Goal: Task Accomplishment & Management: Manage account settings

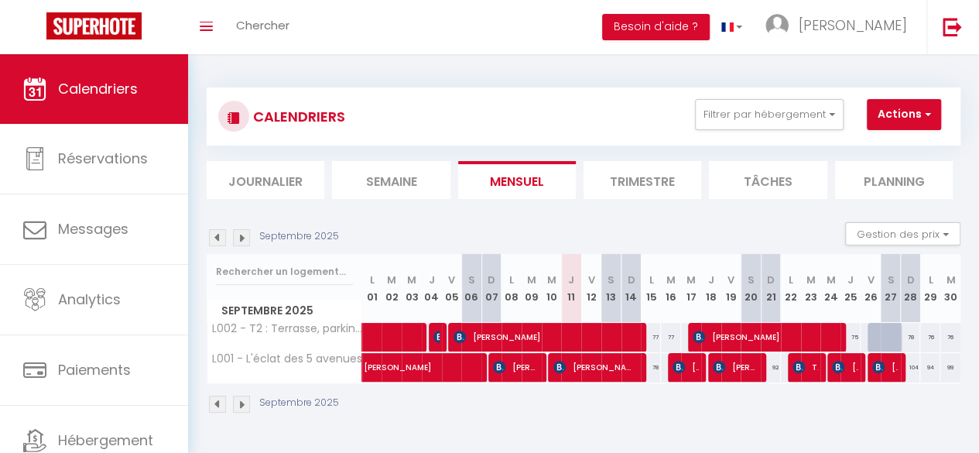
click at [235, 233] on img at bounding box center [241, 237] width 17 height 17
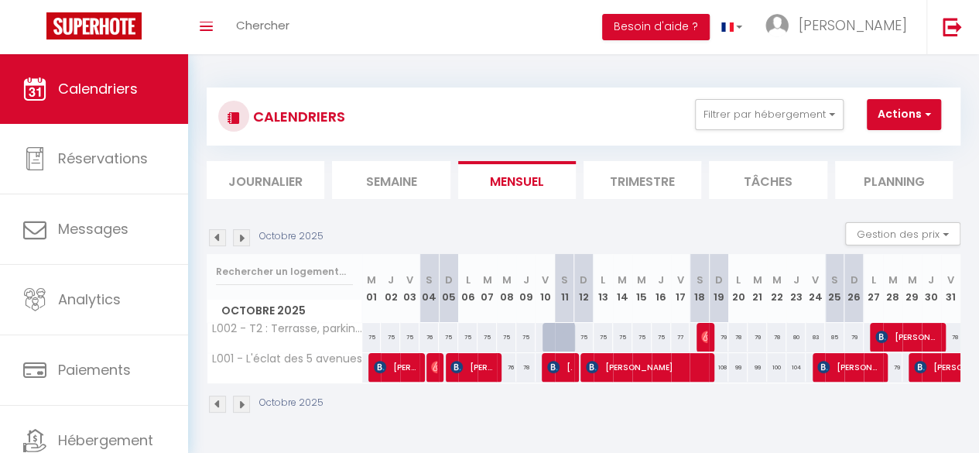
click at [235, 233] on img at bounding box center [241, 237] width 17 height 17
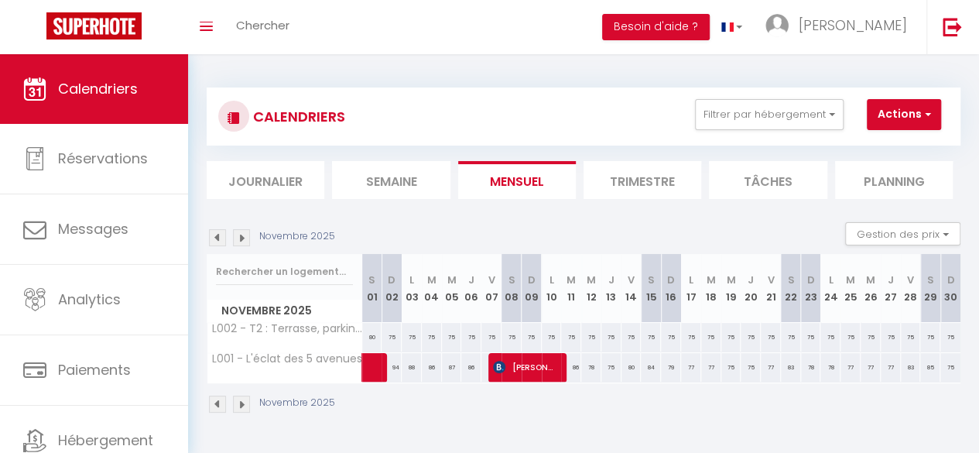
click at [241, 234] on img at bounding box center [241, 237] width 17 height 17
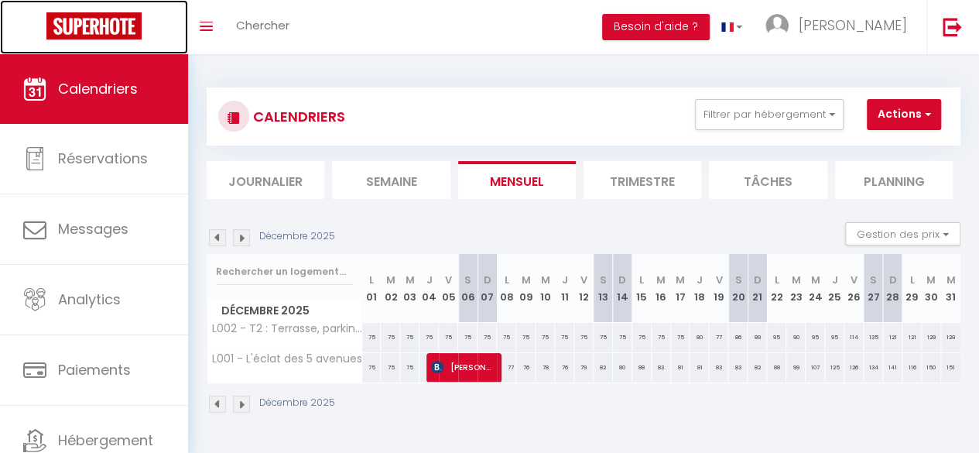
click at [77, 29] on img at bounding box center [93, 25] width 95 height 27
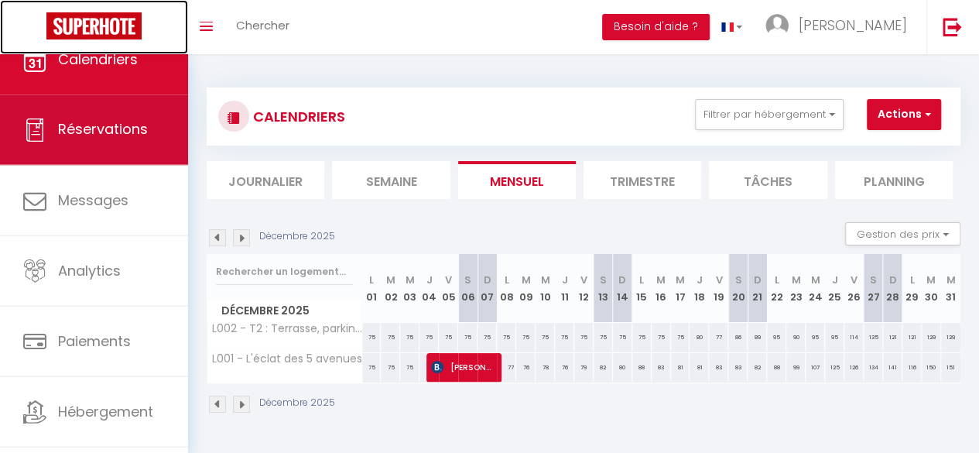
click at [81, 157] on link "Réservations" at bounding box center [94, 130] width 188 height 70
select select "not_cancelled"
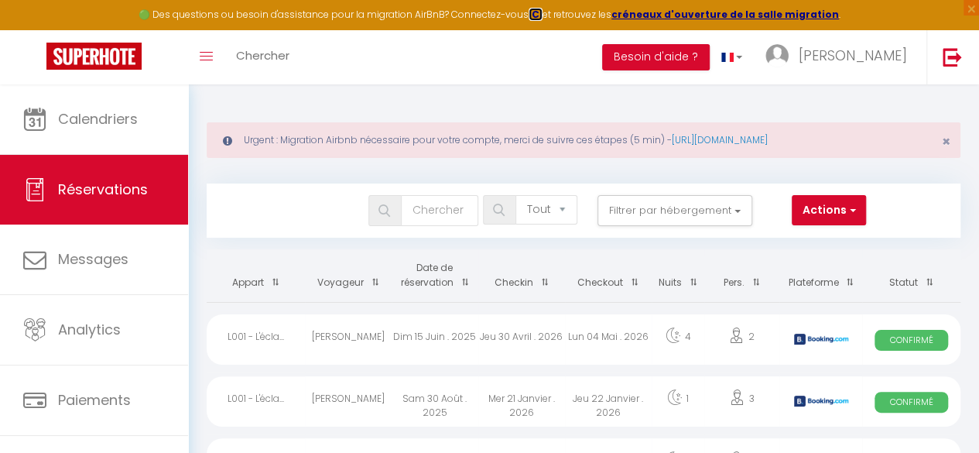
click at [539, 10] on strong "ICI" at bounding box center [536, 14] width 14 height 13
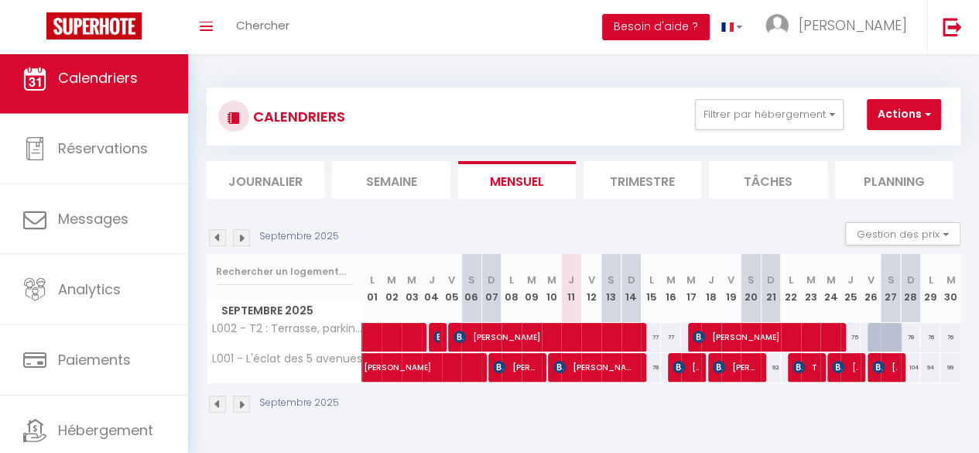
click at [710, 24] on button "Besoin d'aide ?" at bounding box center [656, 27] width 108 height 26
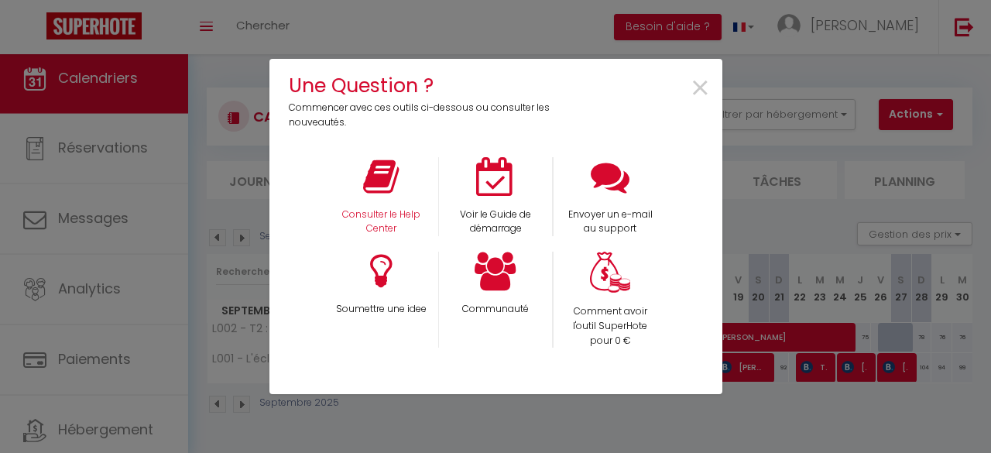
click at [402, 193] on div "Consulter le Help Center" at bounding box center [380, 197] width 115 height 80
click at [382, 217] on p "Consulter le Help Center" at bounding box center [381, 221] width 94 height 29
click at [865, 26] on div "Une Question ? Commencer avec ces outils ci-dessous ou consulter les nouveautés…" at bounding box center [495, 226] width 991 height 453
click at [703, 84] on span "×" at bounding box center [700, 88] width 21 height 49
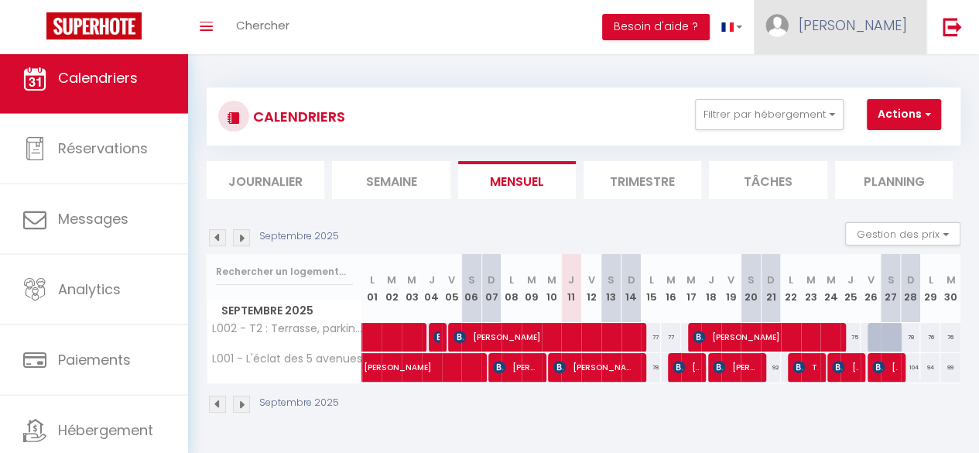
click at [881, 24] on span "[PERSON_NAME]" at bounding box center [853, 24] width 108 height 19
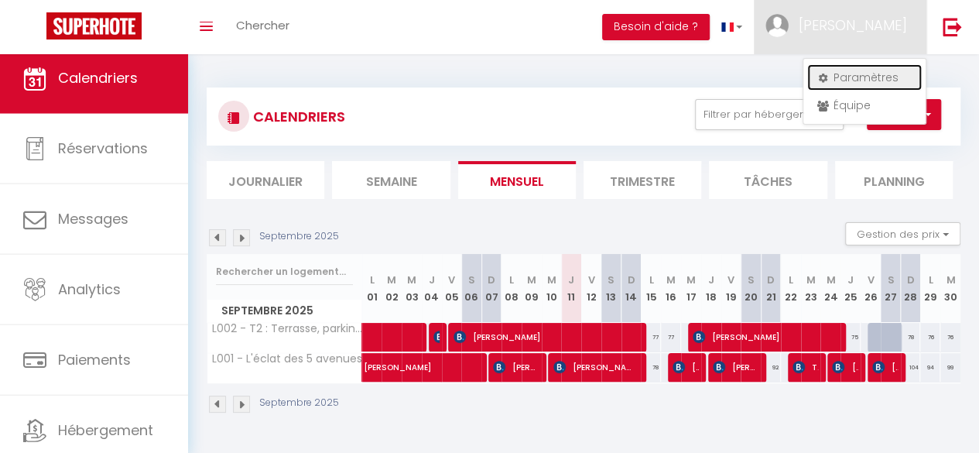
click at [859, 81] on link "Paramètres" at bounding box center [864, 77] width 115 height 26
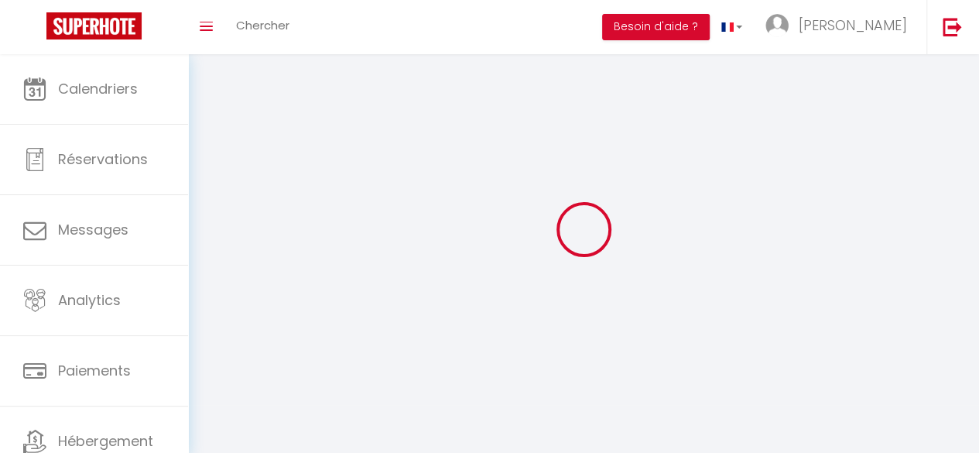
type input "[PERSON_NAME]"
type input "Talut"
type input "0671100414"
type input "[STREET_ADDRESS][PERSON_NAME]"
type input "13004"
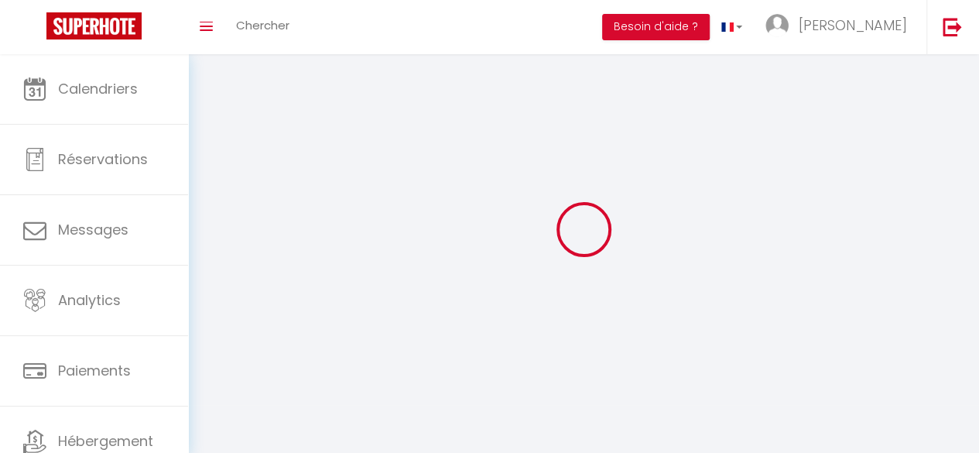
type input "[GEOGRAPHIC_DATA]"
type input "lx7HhTh6ebY1JMBIZc7IfBubi"
type input "UQ7SEGyHbVTMUdyGNNOJfcwFb"
select select "28"
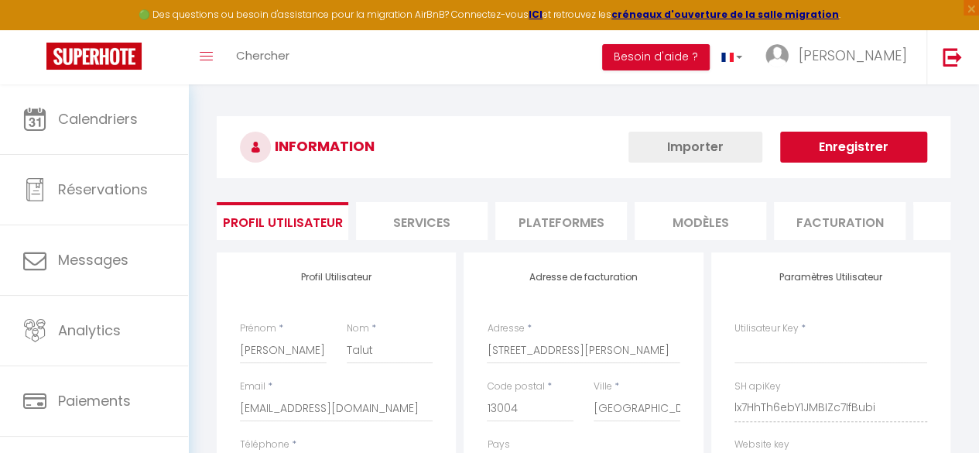
type input "lx7HhTh6ebY1JMBIZc7IfBubi"
type input "UQ7SEGyHbVTMUdyGNNOJfcwFb"
type input "[URL][DOMAIN_NAME]"
select select "fr"
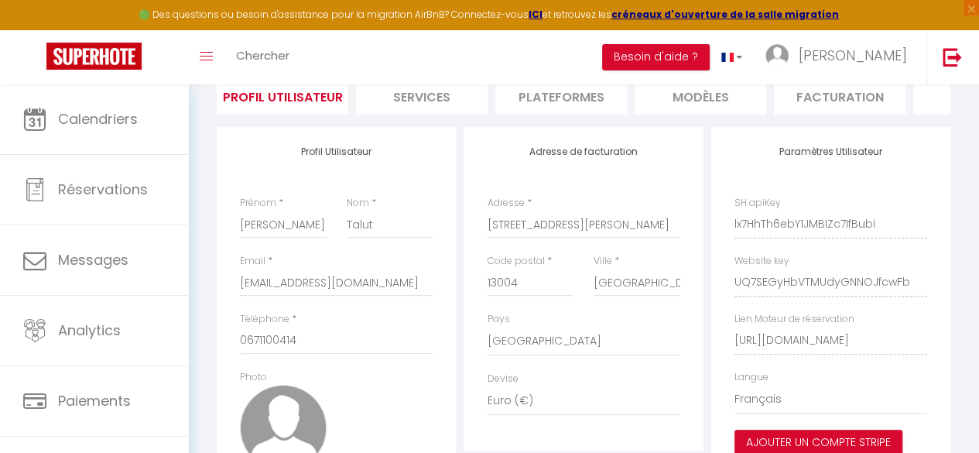
scroll to position [123, 0]
click at [547, 86] on li "Plateformes" at bounding box center [561, 98] width 132 height 38
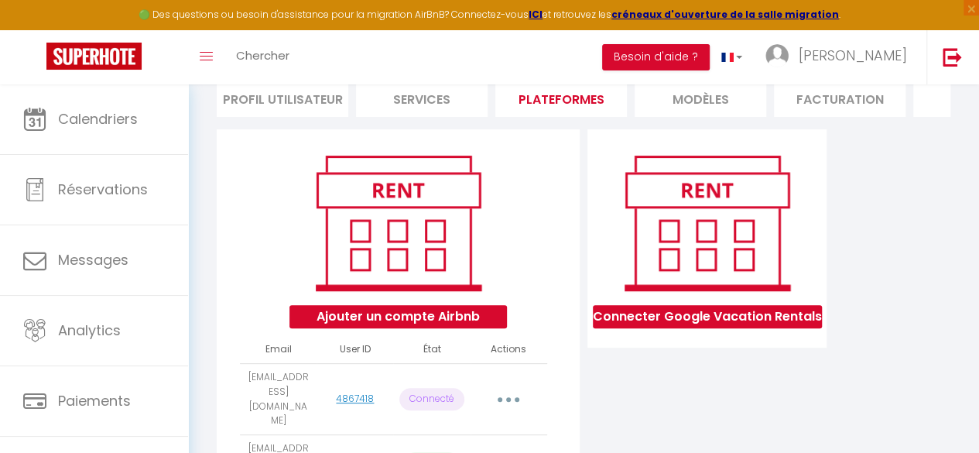
scroll to position [306, 0]
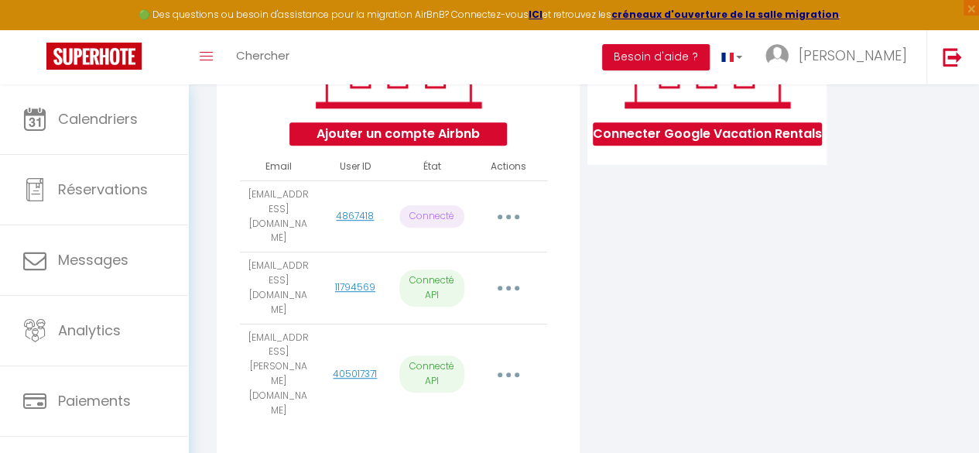
click at [507, 231] on button "button" at bounding box center [508, 216] width 41 height 29
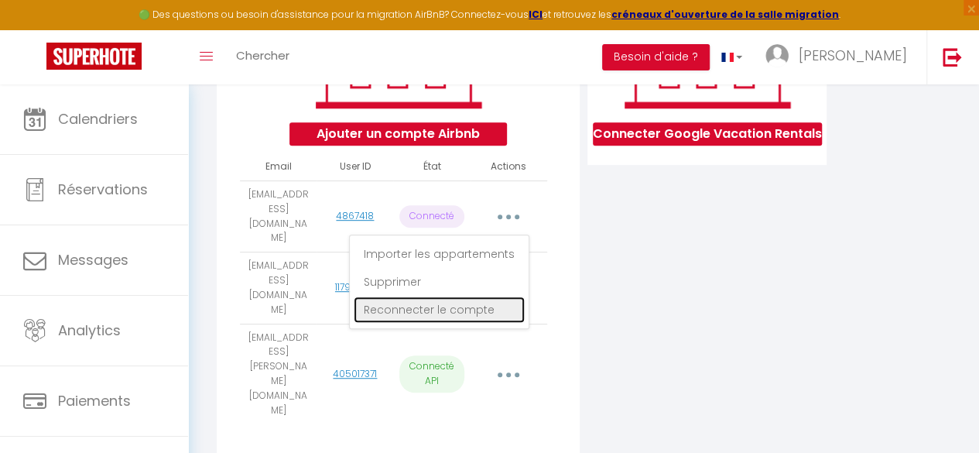
click at [460, 319] on link "Reconnecter le compte" at bounding box center [439, 309] width 171 height 26
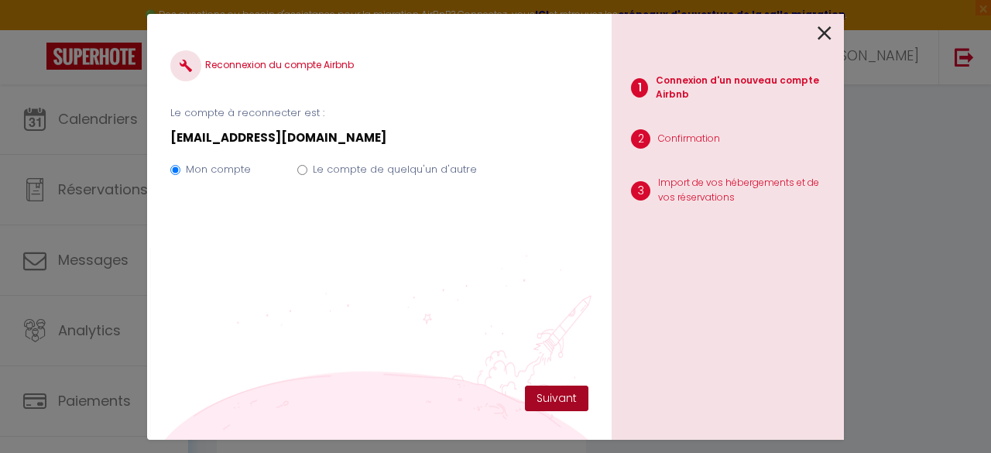
click at [553, 405] on button "Suivant" at bounding box center [556, 398] width 63 height 26
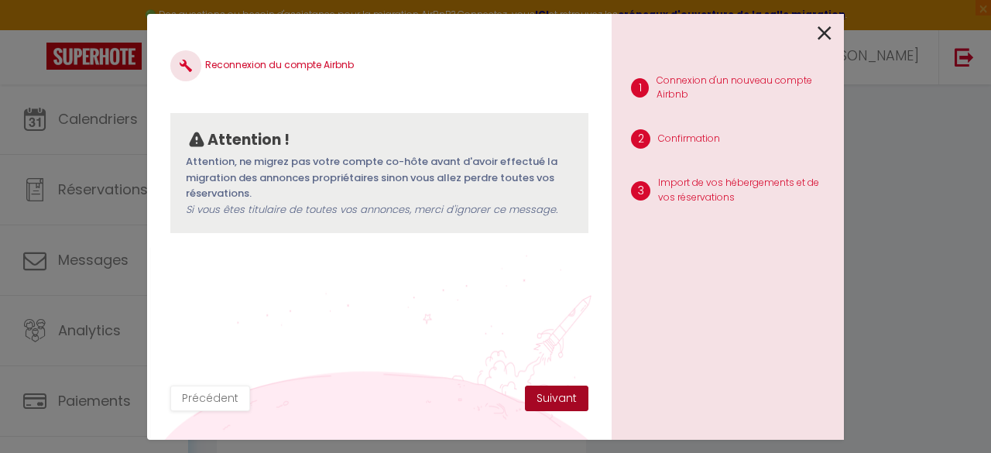
click at [548, 402] on button "Suivant" at bounding box center [556, 398] width 63 height 26
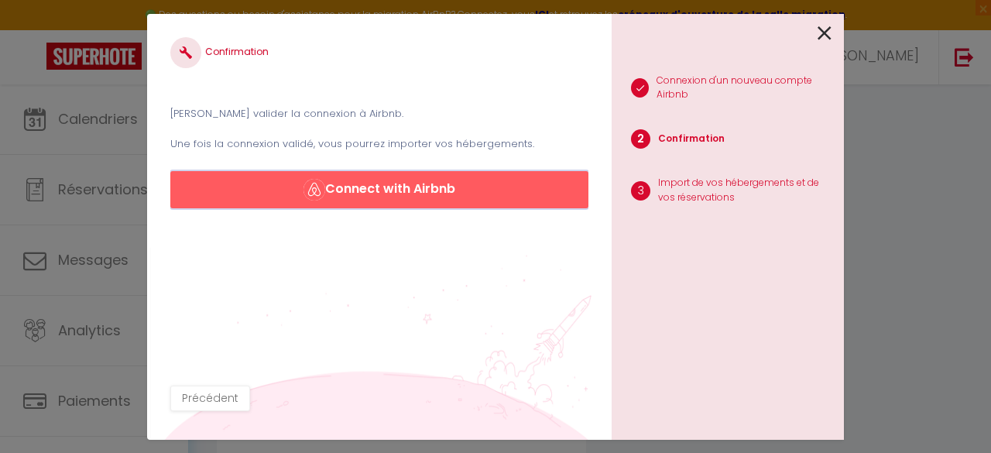
click at [393, 193] on button "Connect with Airbnb" at bounding box center [379, 189] width 418 height 37
click at [827, 29] on icon at bounding box center [824, 33] width 14 height 23
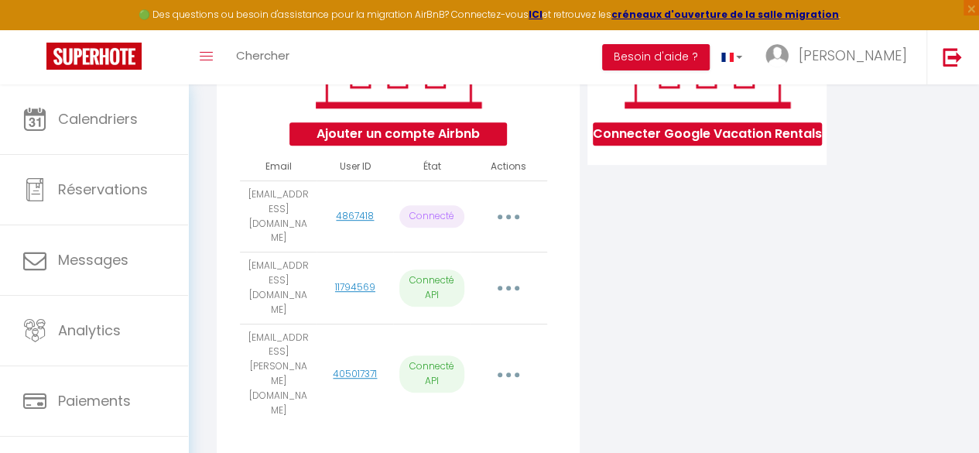
scroll to position [0, 0]
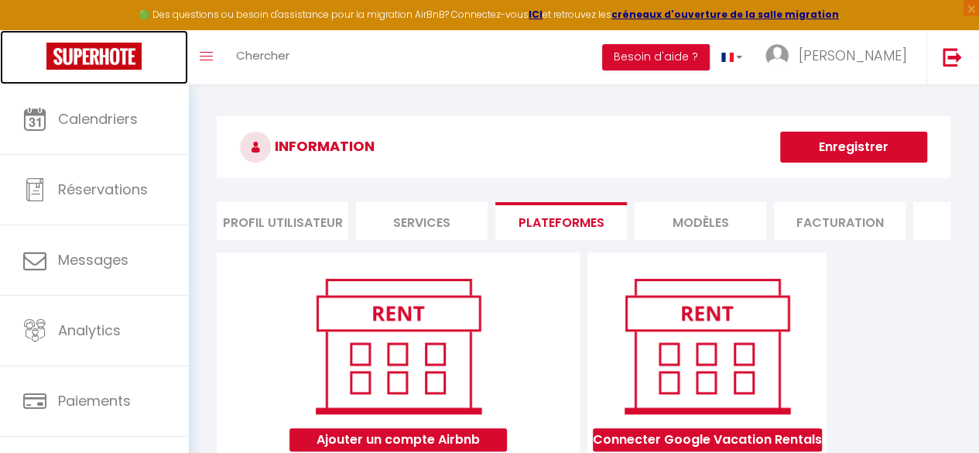
click at [103, 60] on img at bounding box center [93, 56] width 95 height 27
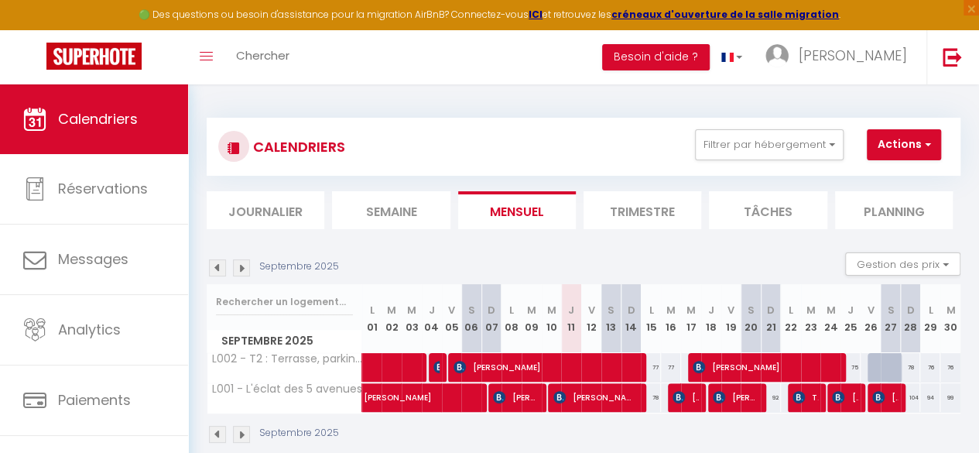
scroll to position [84, 0]
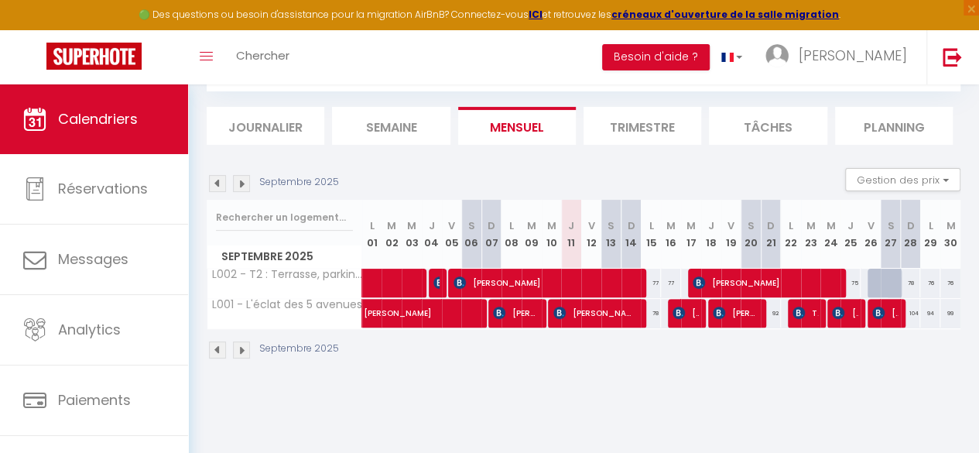
click at [245, 182] on img at bounding box center [241, 183] width 17 height 17
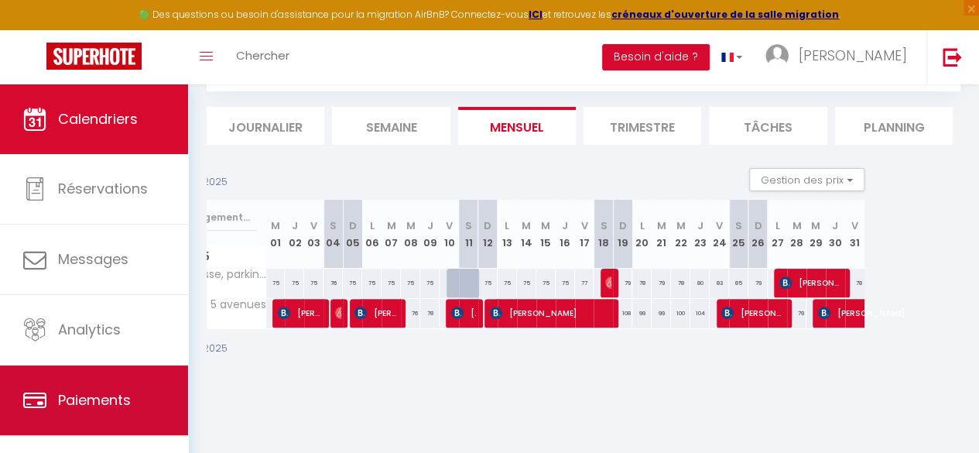
scroll to position [89, 0]
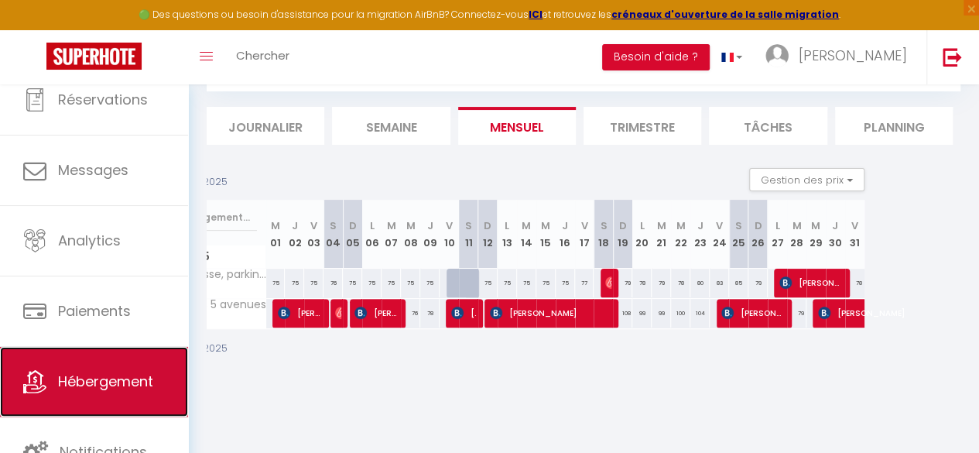
click at [109, 365] on link "Hébergement" at bounding box center [94, 382] width 188 height 70
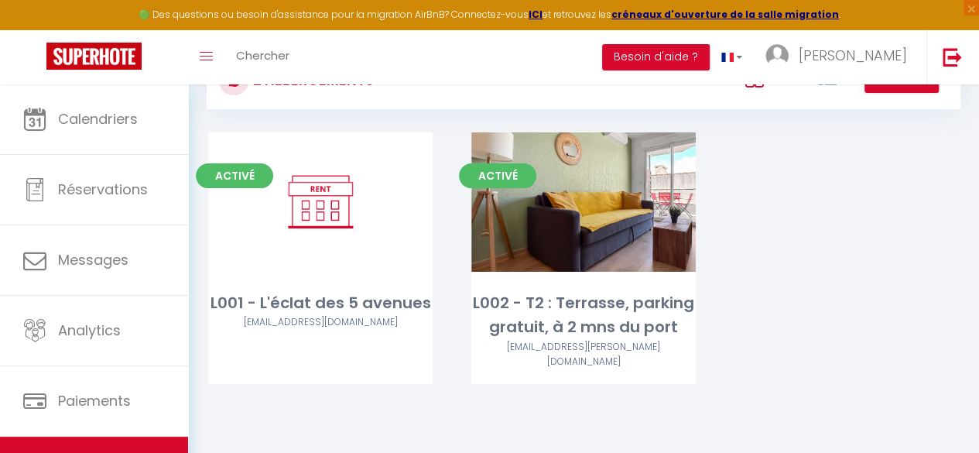
scroll to position [67, 0]
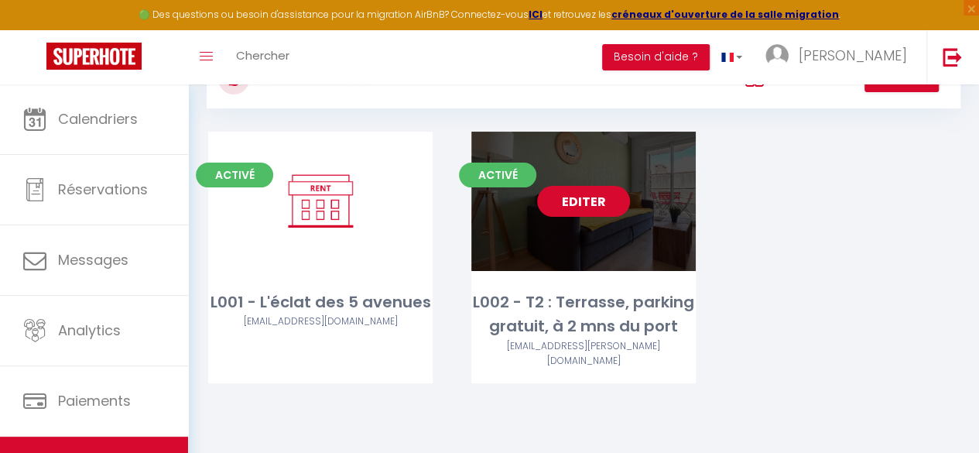
click at [577, 207] on link "Editer" at bounding box center [583, 201] width 93 height 31
select select "3"
select select "2"
select select "1"
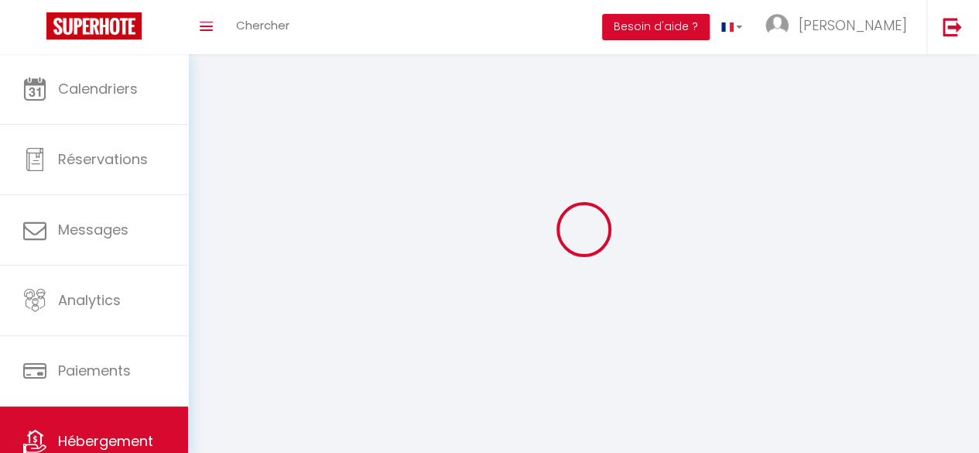
select select
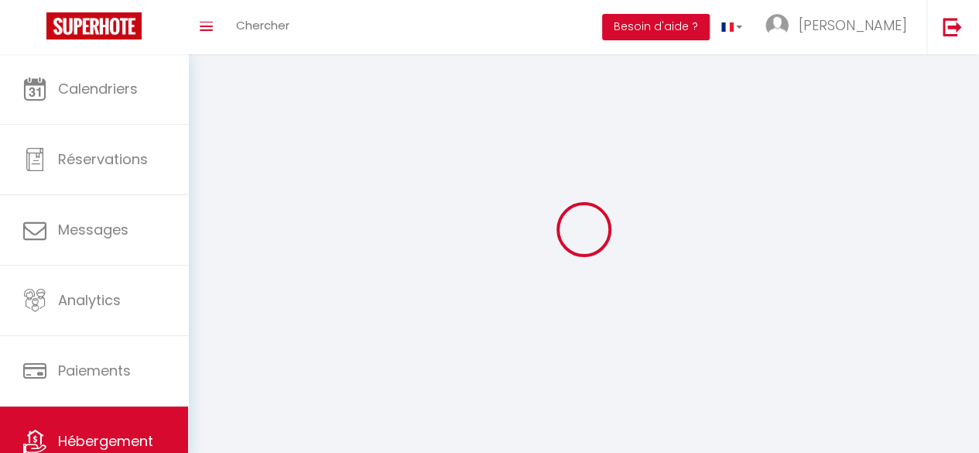
select select
checkbox input "false"
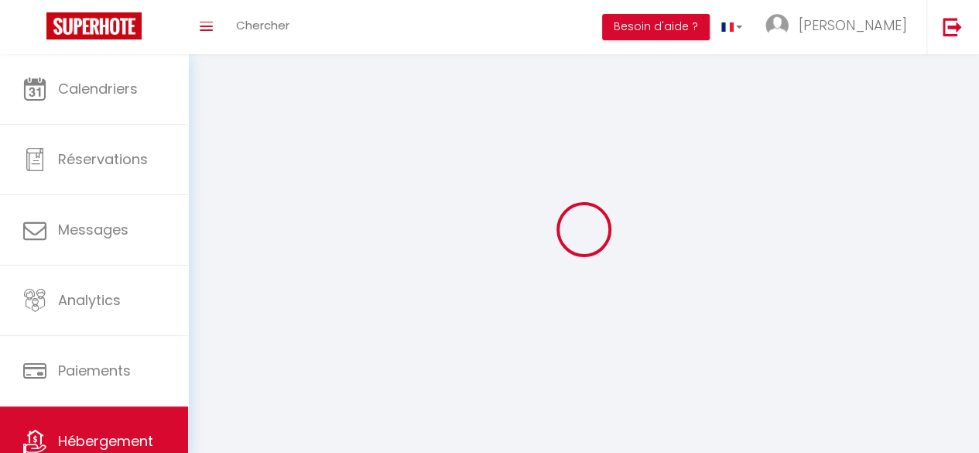
select select
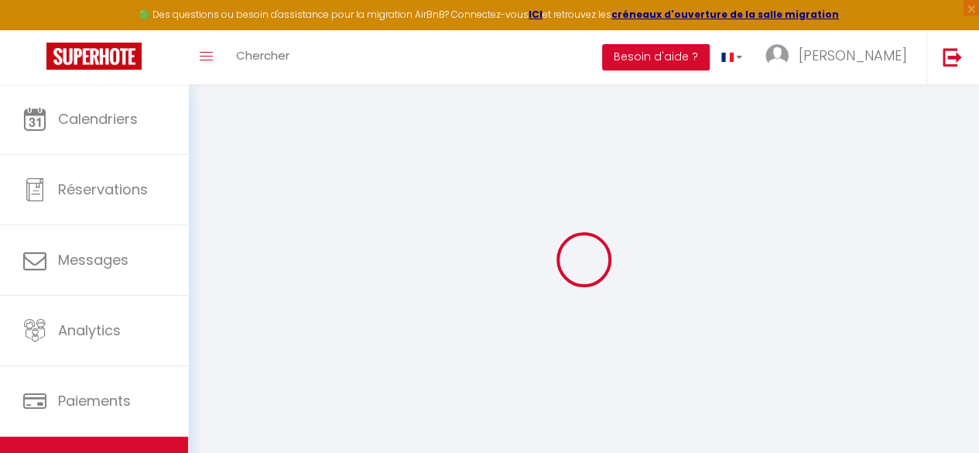
select select "9520-52607137"
select select "+ 10 %"
select select "16:00"
select select
select select "10:00"
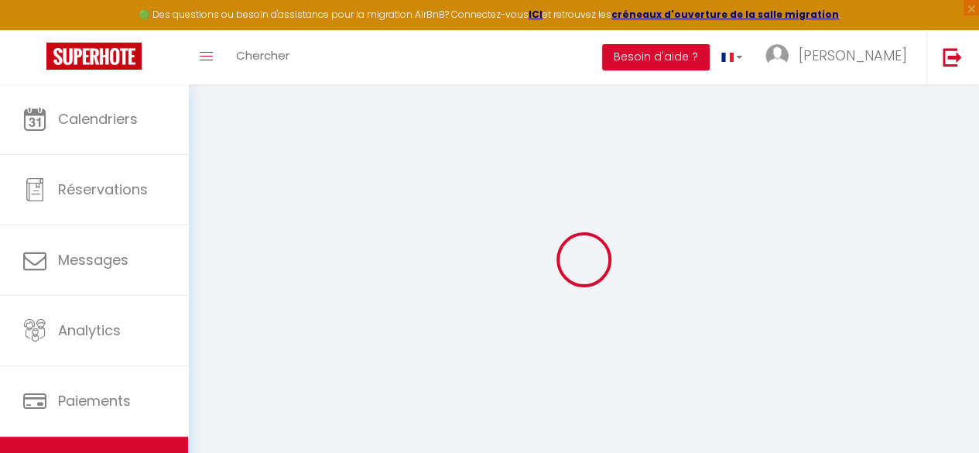
select select "15"
select select "120"
select select
checkbox input "false"
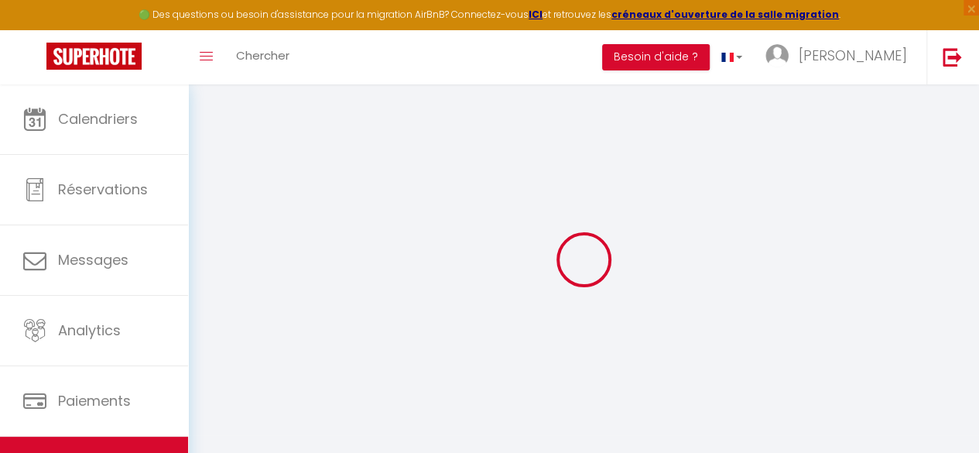
checkbox input "false"
select select "365"
select select "EUR"
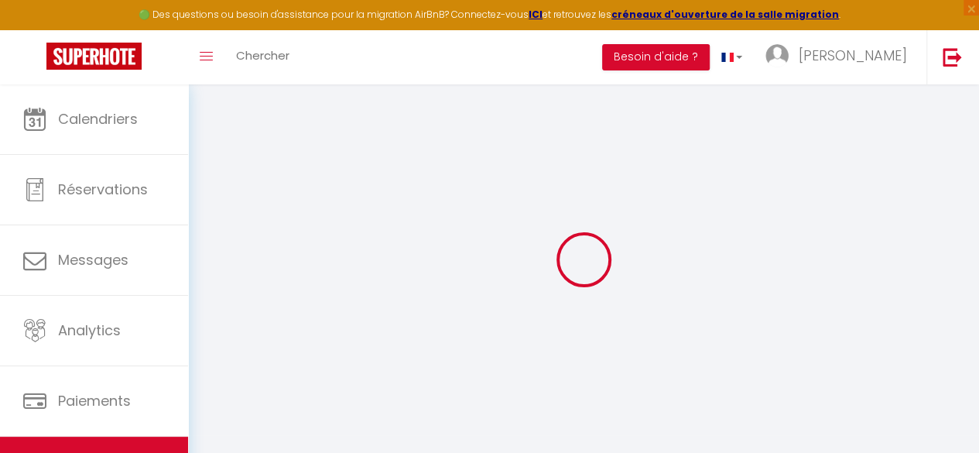
select select "9520"
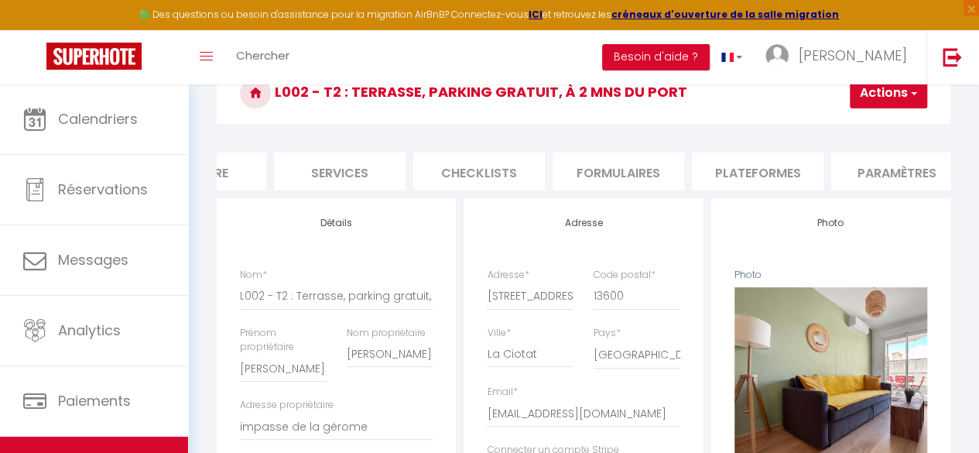
scroll to position [0, 367]
click at [777, 181] on li "Plateformes" at bounding box center [752, 171] width 132 height 38
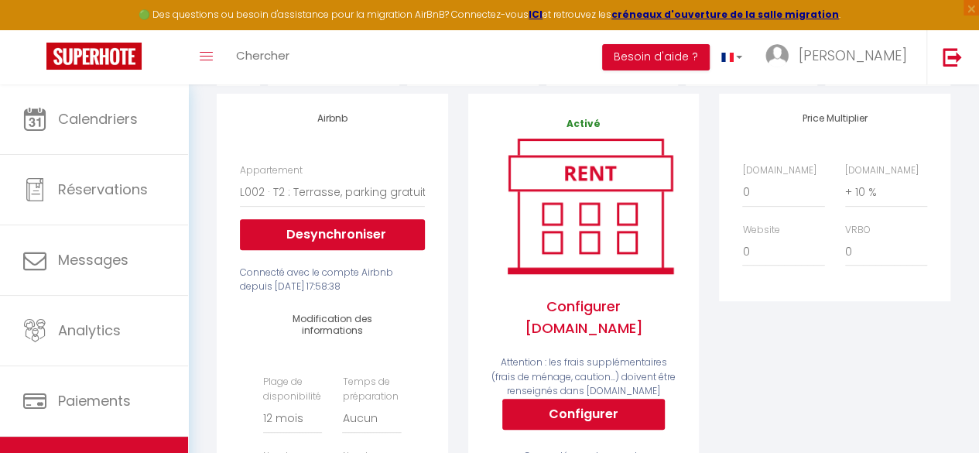
scroll to position [187, 0]
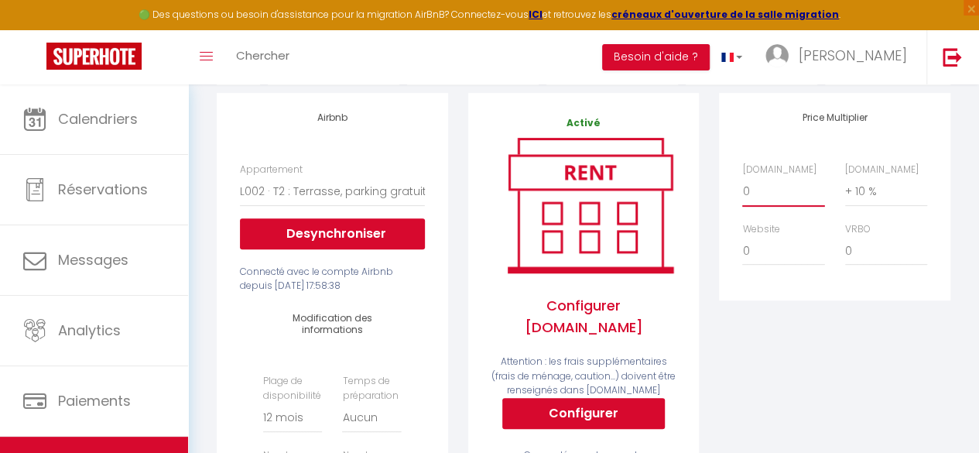
click at [772, 205] on select "0 + 1 % + 2 % + 3 % + 4 % + 5 % + 6 % + 7 % + 8 % + 9 %" at bounding box center [783, 190] width 82 height 29
select select "+ 5 %"
click at [742, 188] on select "0 + 1 % + 2 % + 3 % + 4 % + 5 % + 6 % + 7 % + 8 % + 9 %" at bounding box center [783, 190] width 82 height 29
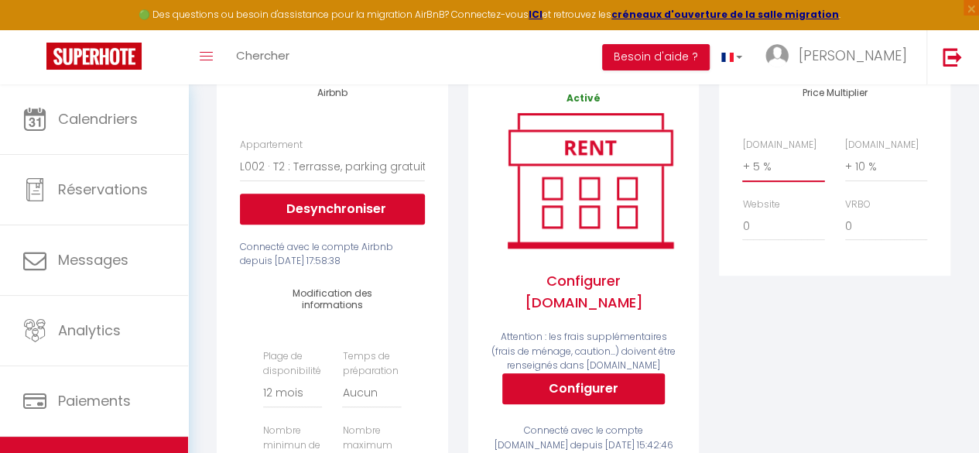
scroll to position [0, 0]
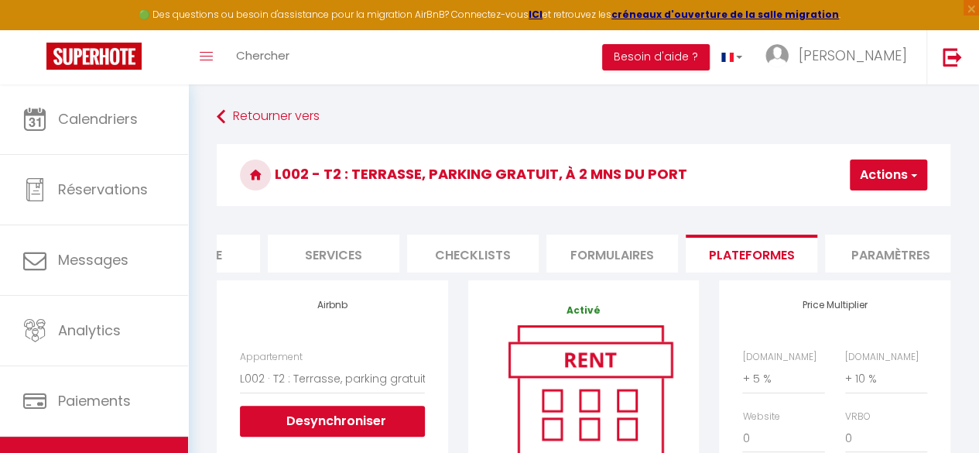
click at [888, 176] on button "Actions" at bounding box center [888, 174] width 77 height 31
click at [862, 207] on link "Enregistrer" at bounding box center [865, 209] width 122 height 20
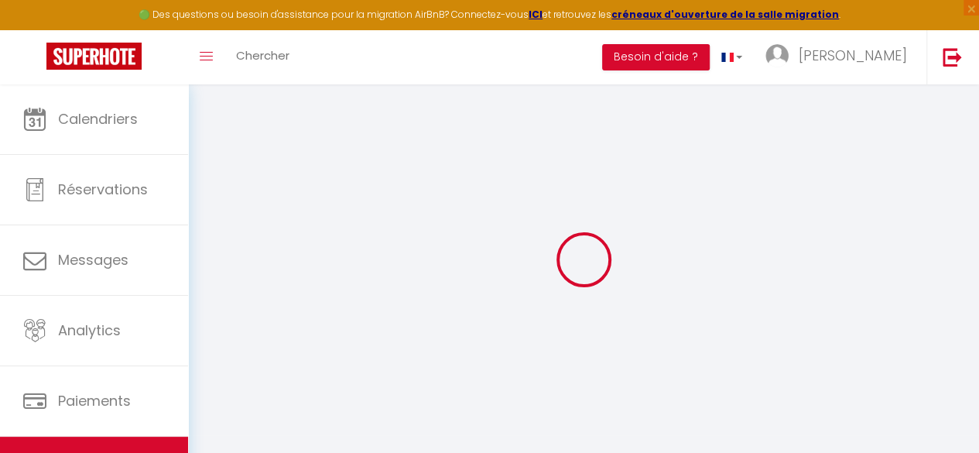
select select "365"
select select "EUR"
select select "9520"
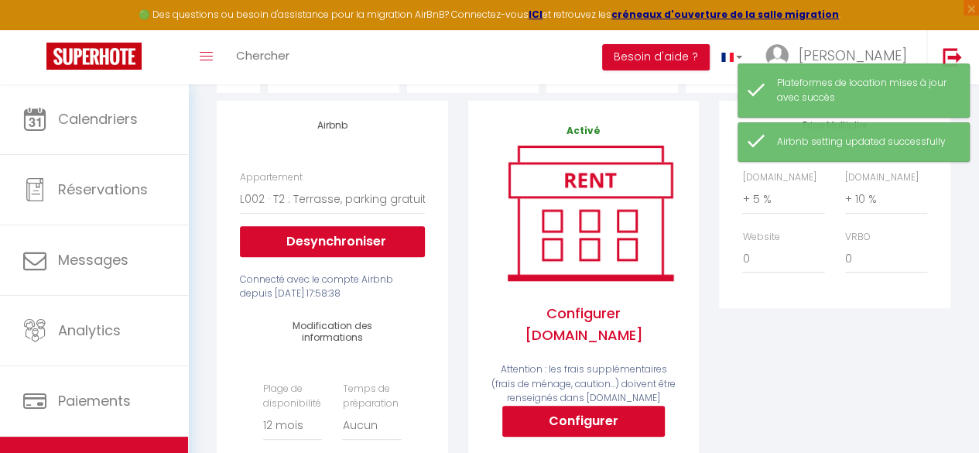
scroll to position [183, 0]
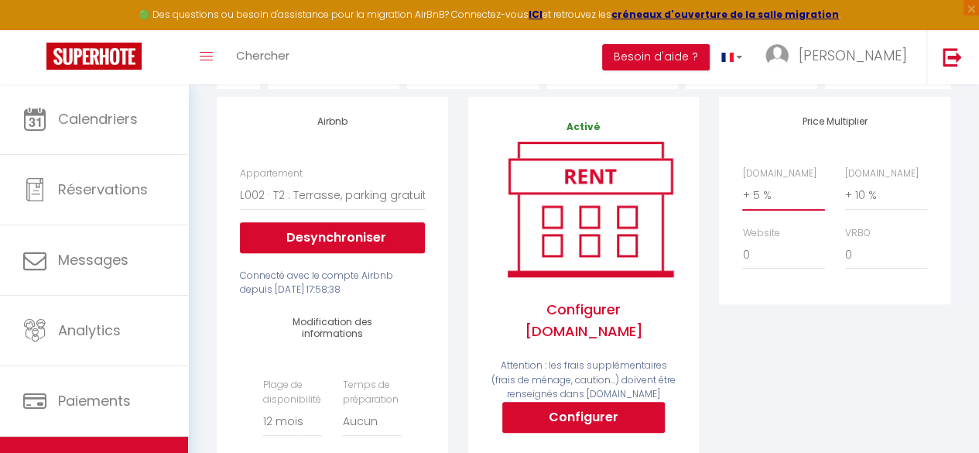
click at [743, 210] on select "0 + 1 % + 2 % + 3 % + 4 % + 5 % + 6 % + 7 % + 8 % + 9 %" at bounding box center [783, 194] width 82 height 29
select select "0"
click at [742, 192] on select "0 + 1 % + 2 % + 3 % + 4 % + 5 % + 6 % + 7 % + 8 % + 9 %" at bounding box center [783, 194] width 82 height 29
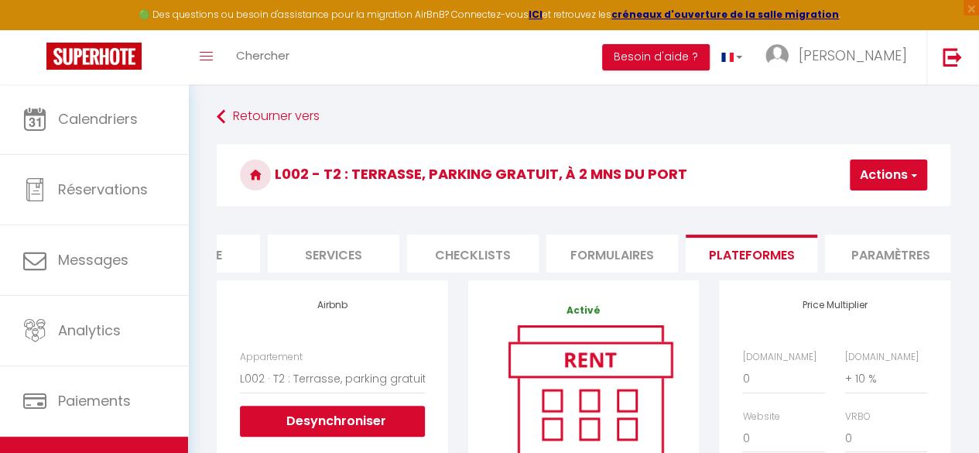
click at [898, 171] on button "Actions" at bounding box center [888, 174] width 77 height 31
click at [867, 204] on link "Enregistrer" at bounding box center [865, 209] width 122 height 20
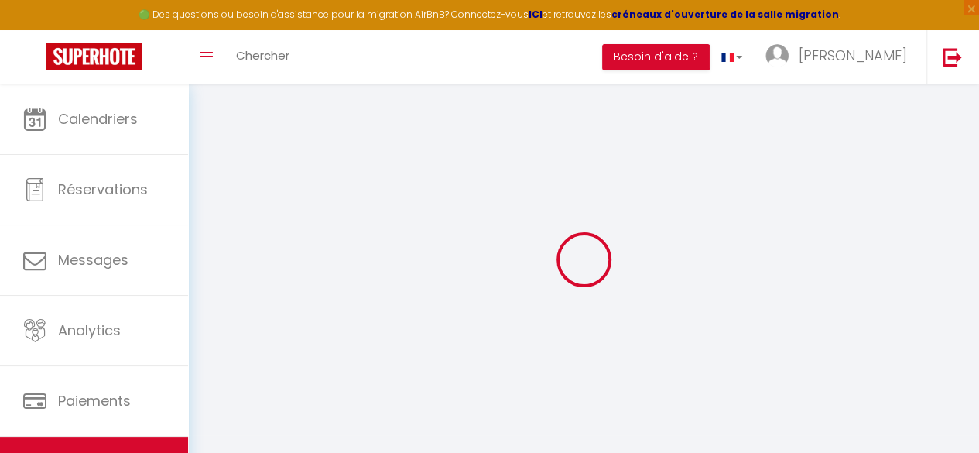
select select "365"
select select "EUR"
select select "9520"
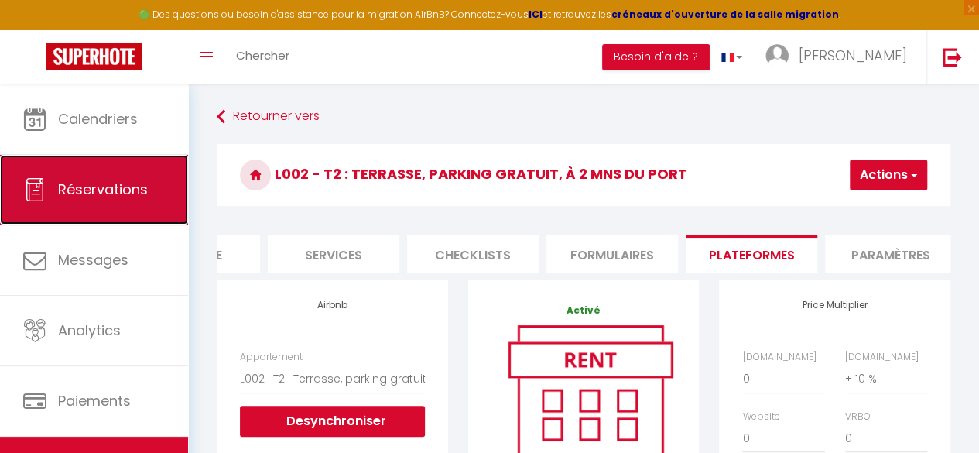
click at [83, 193] on span "Réservations" at bounding box center [103, 189] width 90 height 19
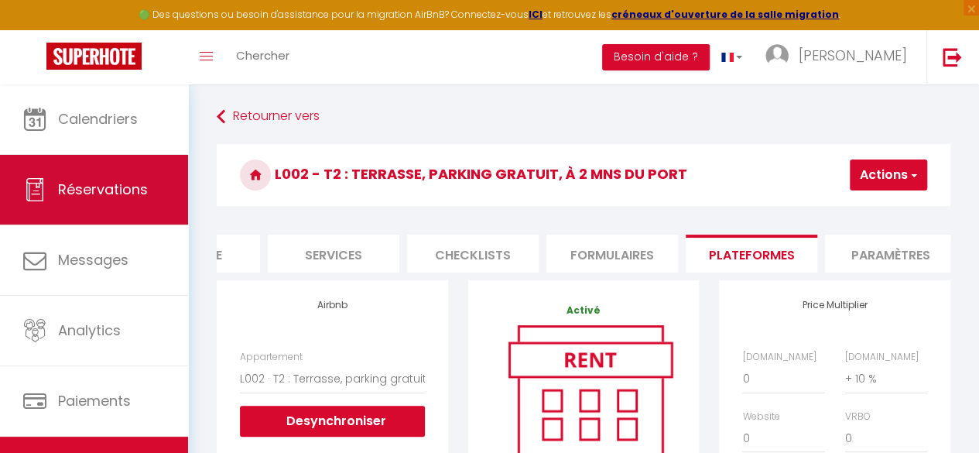
select select "not_cancelled"
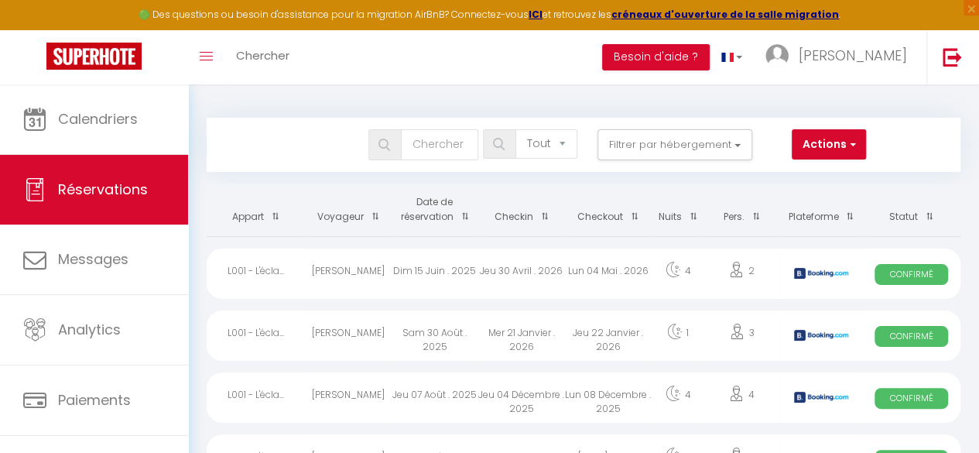
click at [431, 223] on th "Date de réservation" at bounding box center [435, 209] width 87 height 53
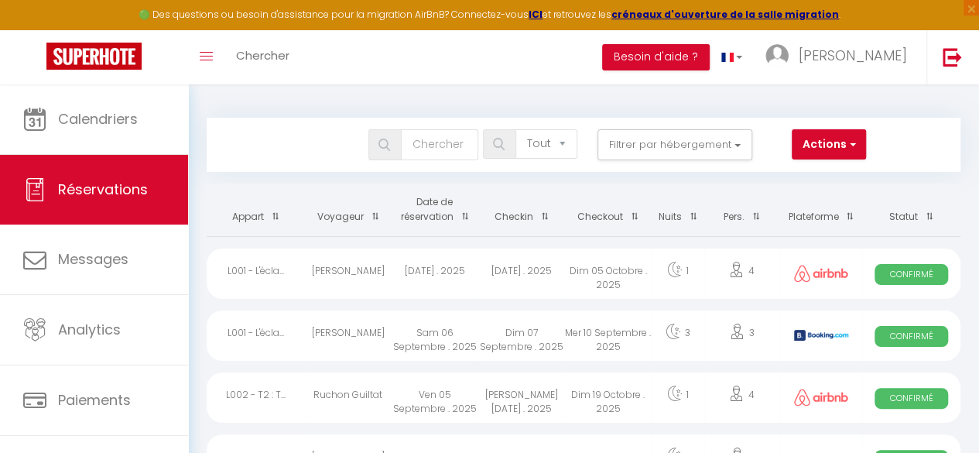
click at [426, 80] on div "Toggle menubar Chercher BUTTON Besoin d'aide ? [PERSON_NAME] Paramètres Équipe" at bounding box center [539, 57] width 855 height 54
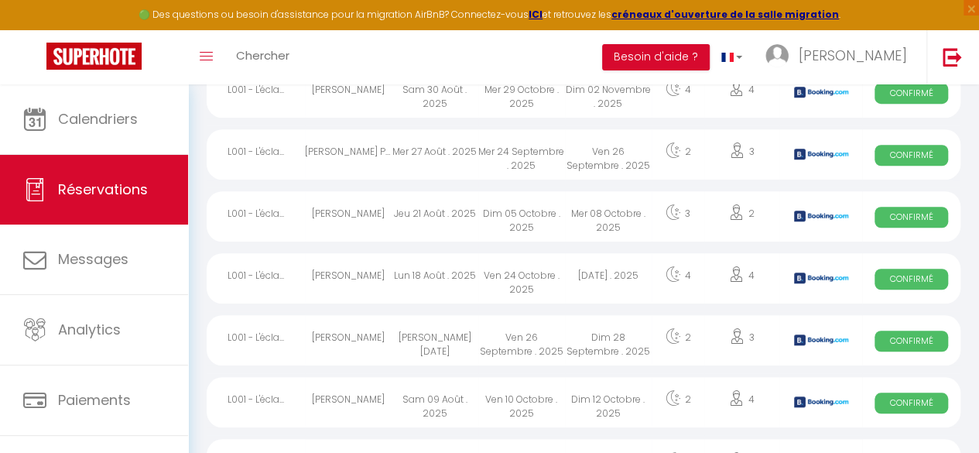
scroll to position [438, 0]
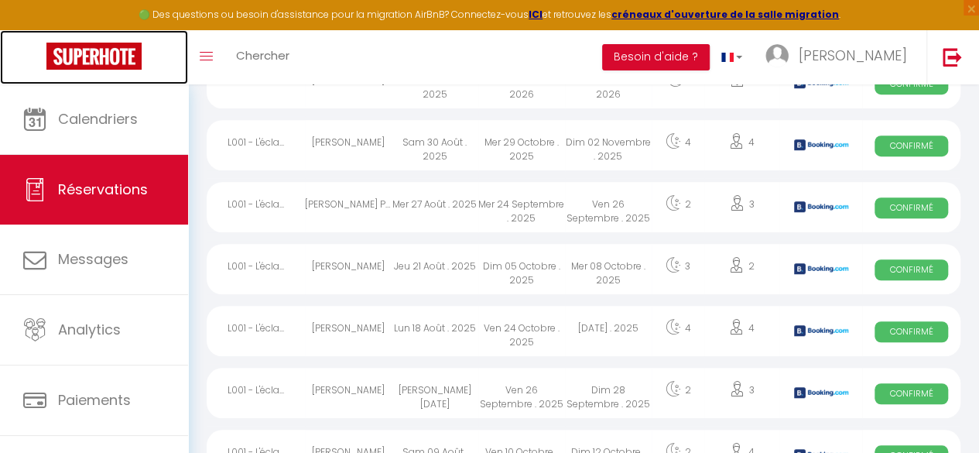
click at [106, 50] on img at bounding box center [93, 56] width 95 height 27
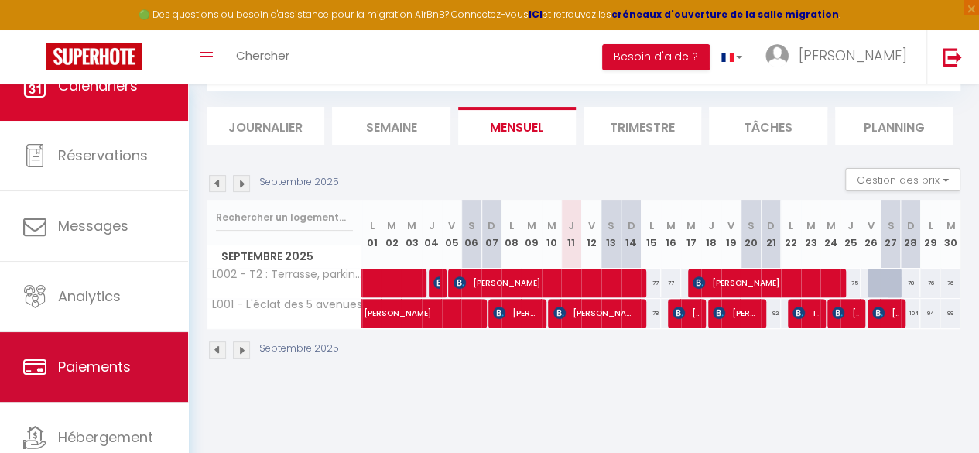
scroll to position [89, 0]
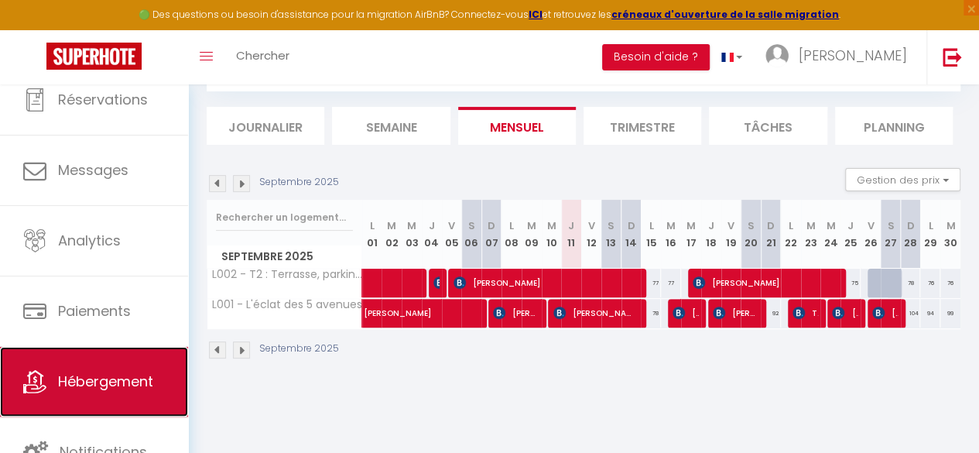
click at [96, 382] on span "Hébergement" at bounding box center [105, 380] width 95 height 19
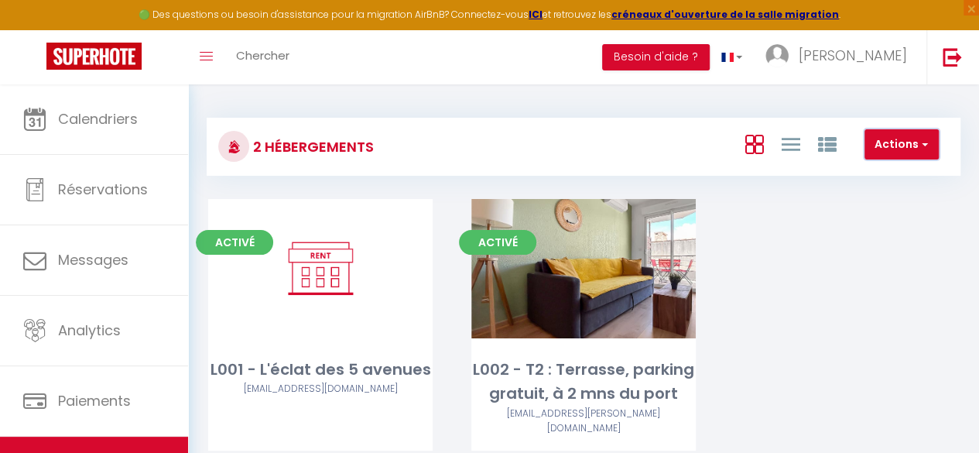
click at [905, 159] on button "Actions" at bounding box center [901, 144] width 74 height 31
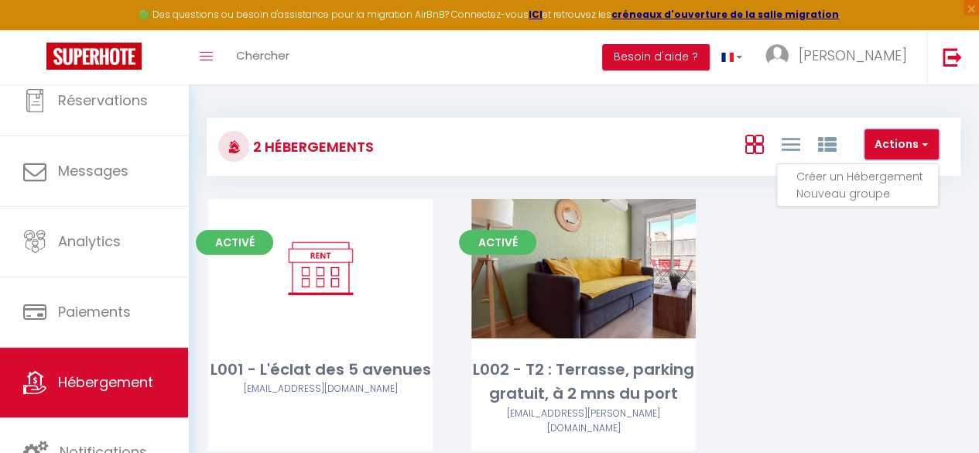
scroll to position [84, 0]
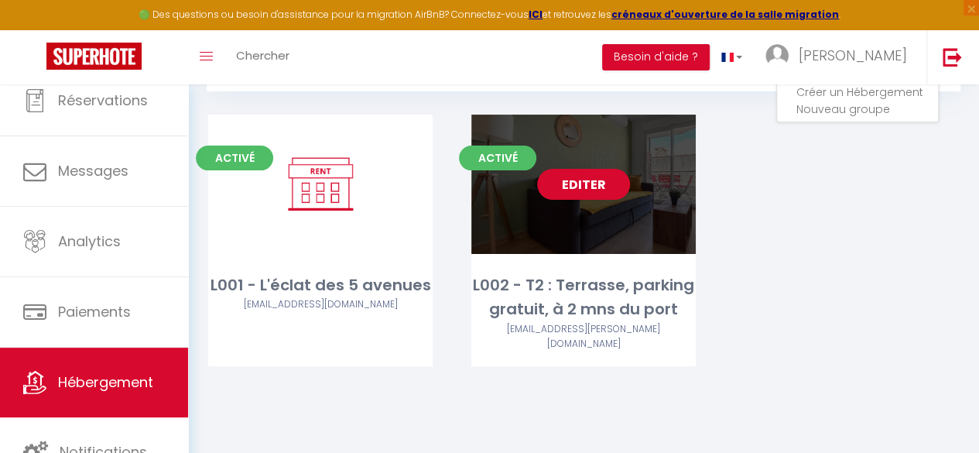
click at [582, 187] on link "Editer" at bounding box center [583, 184] width 93 height 31
select select "3"
select select "2"
select select "1"
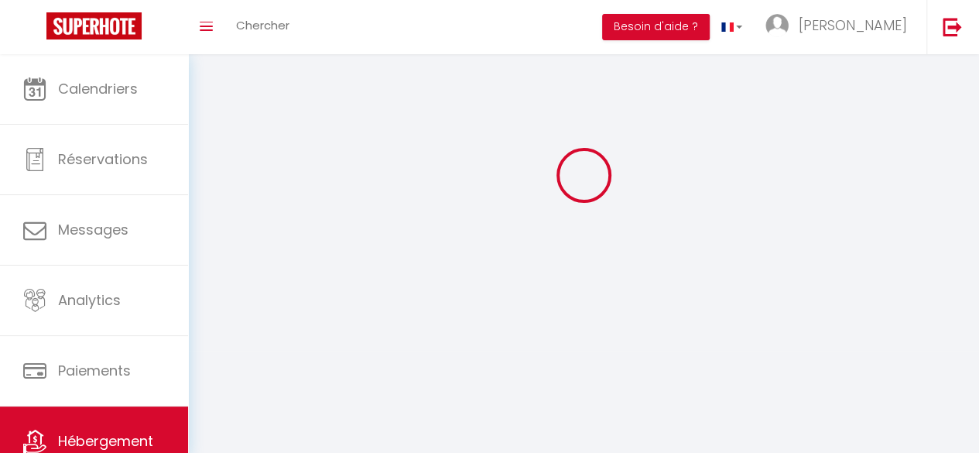
select select
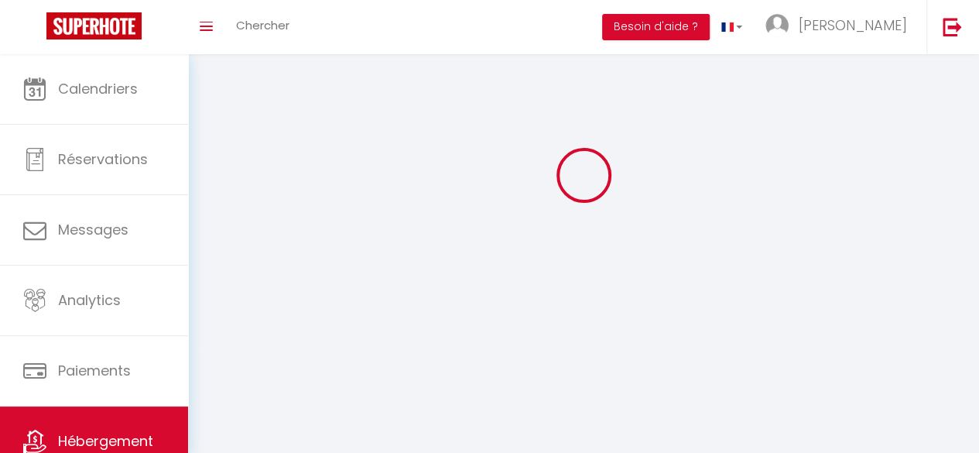
select select
checkbox input "false"
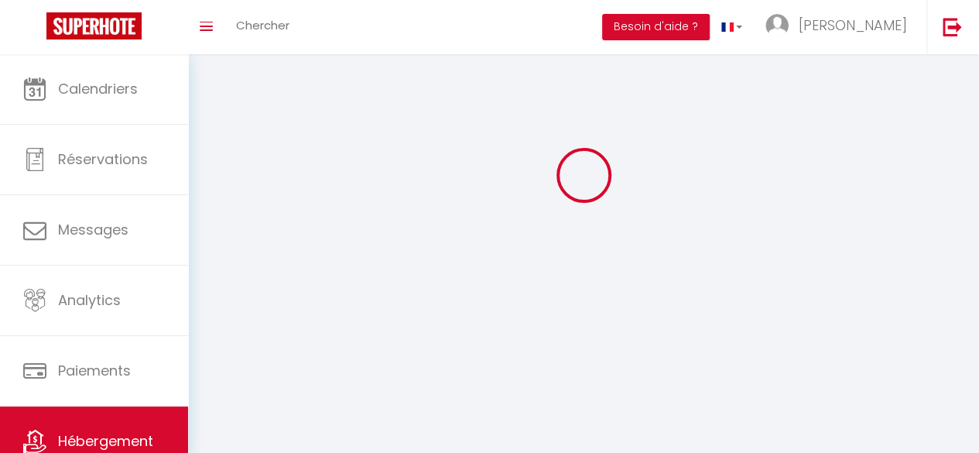
select select
select select "1"
select select "28"
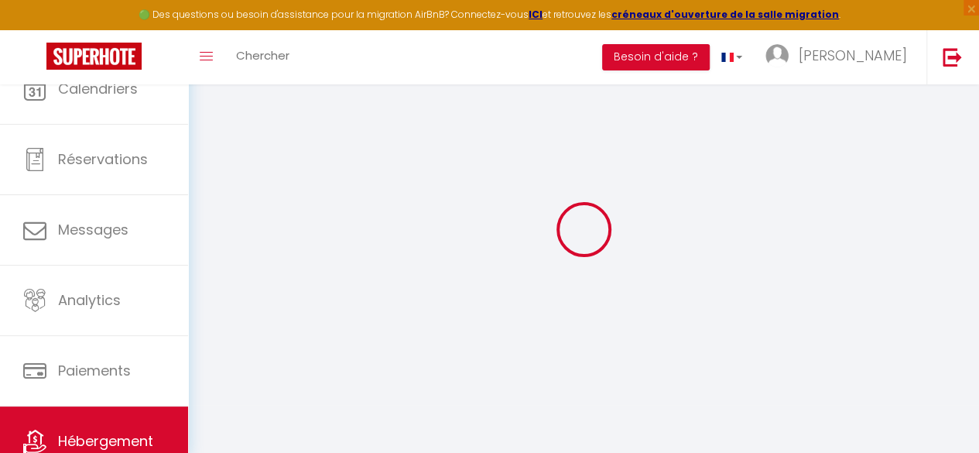
select select
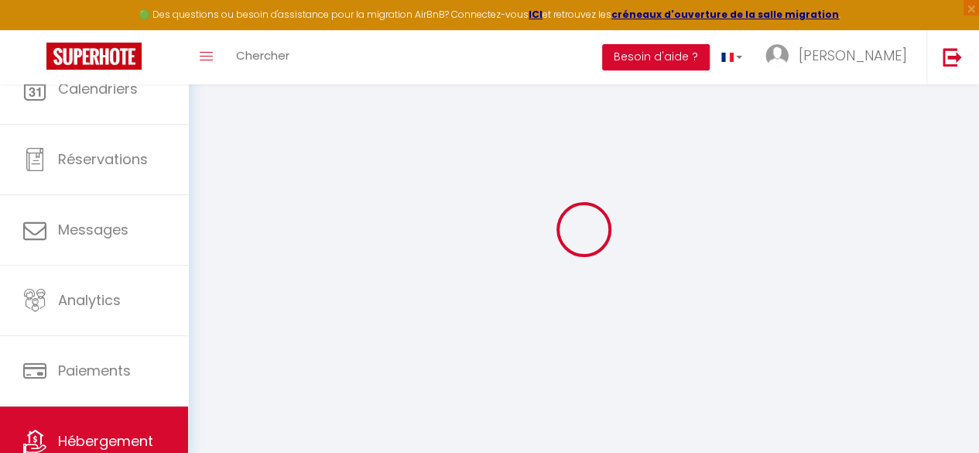
select select
checkbox input "false"
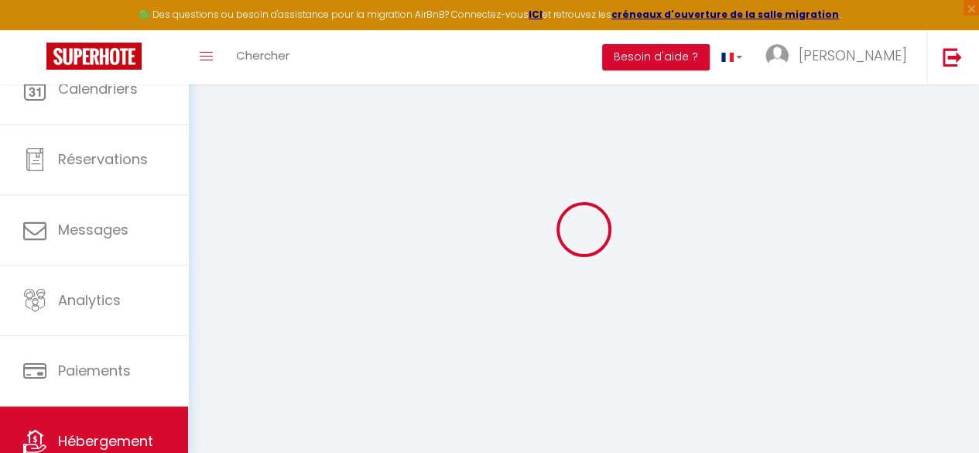
select select
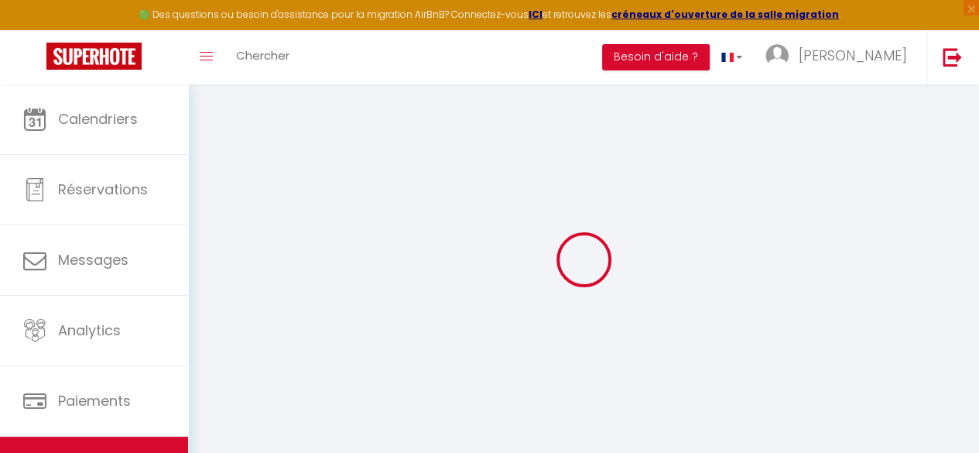
select select
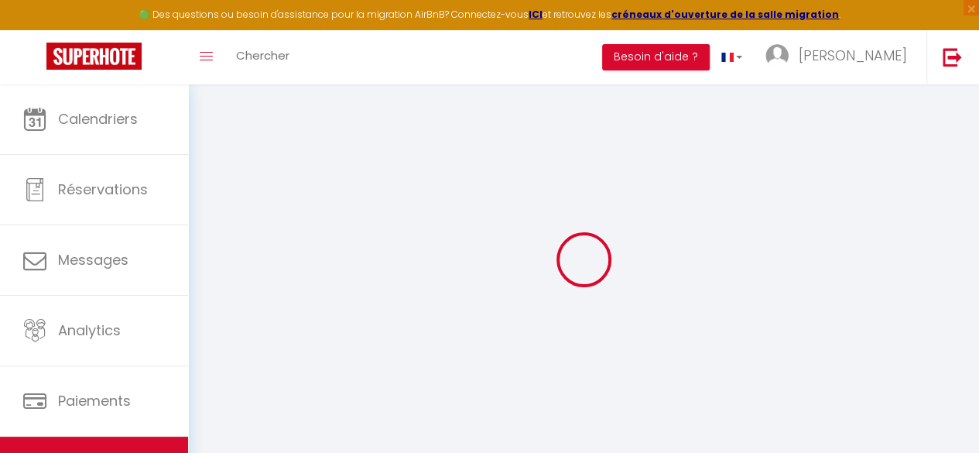
select select
checkbox input "false"
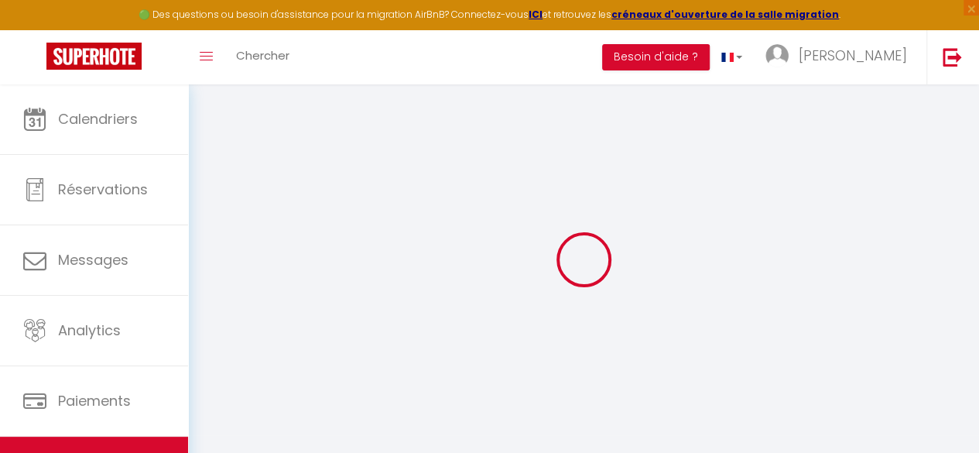
select select
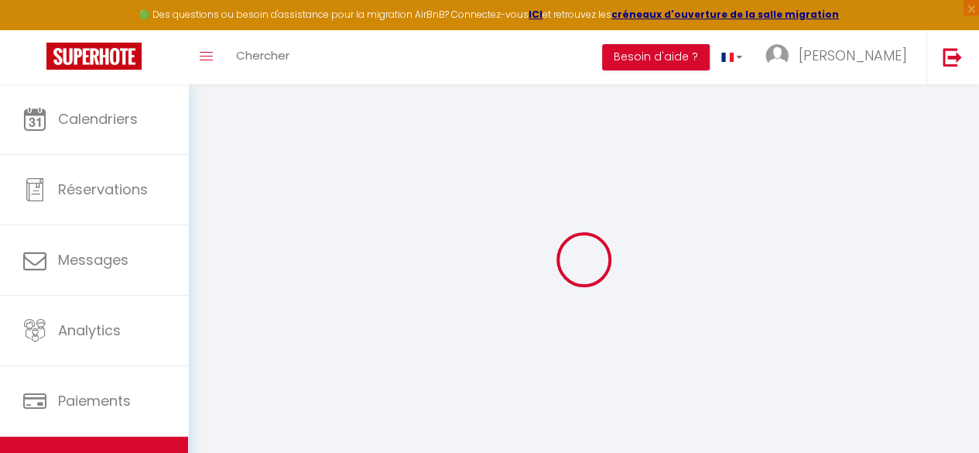
select select
checkbox input "false"
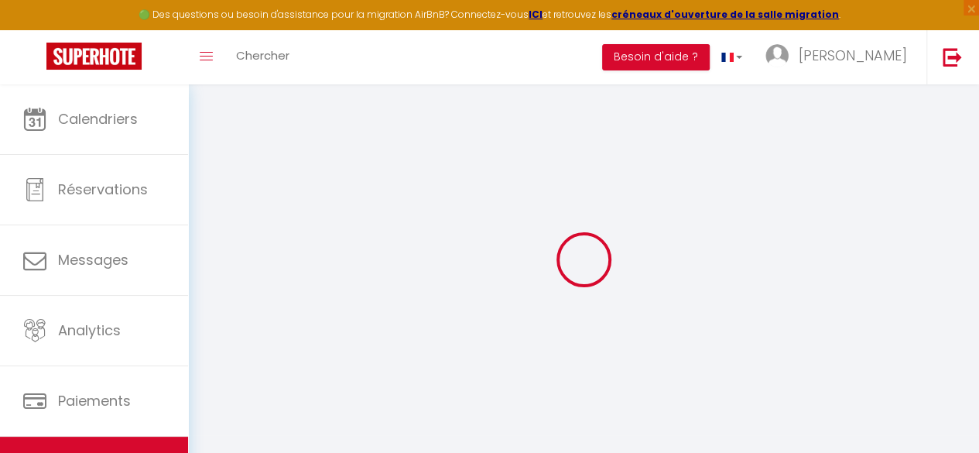
checkbox input "false"
select select
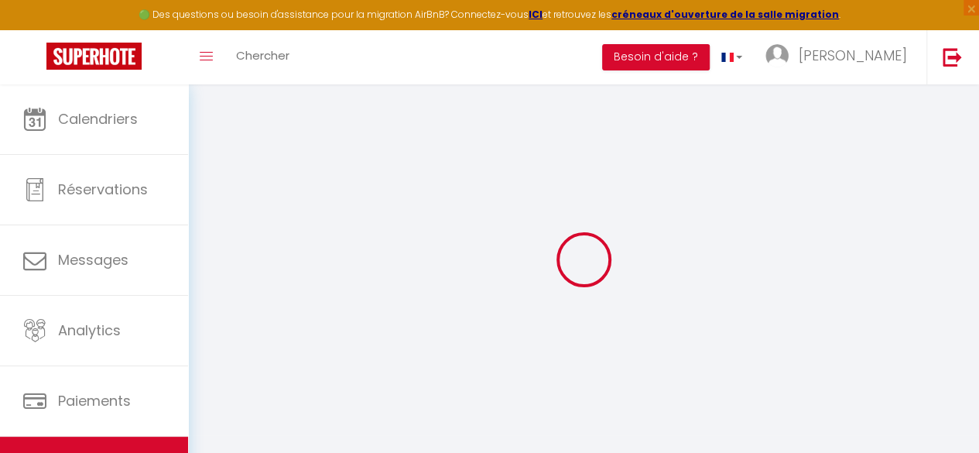
select select
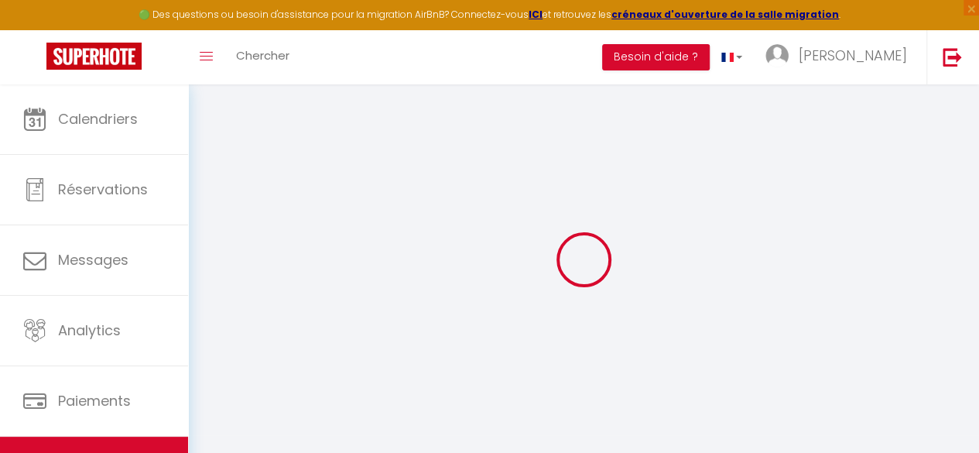
checkbox input "false"
select select
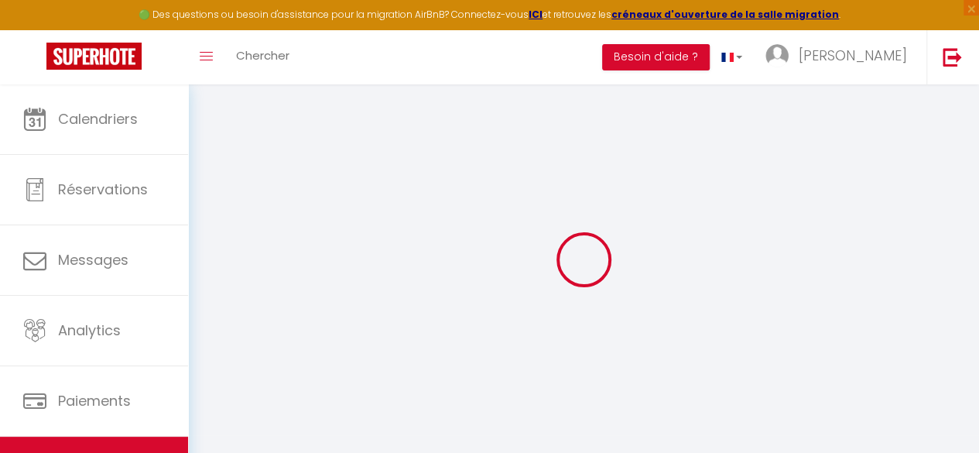
select select
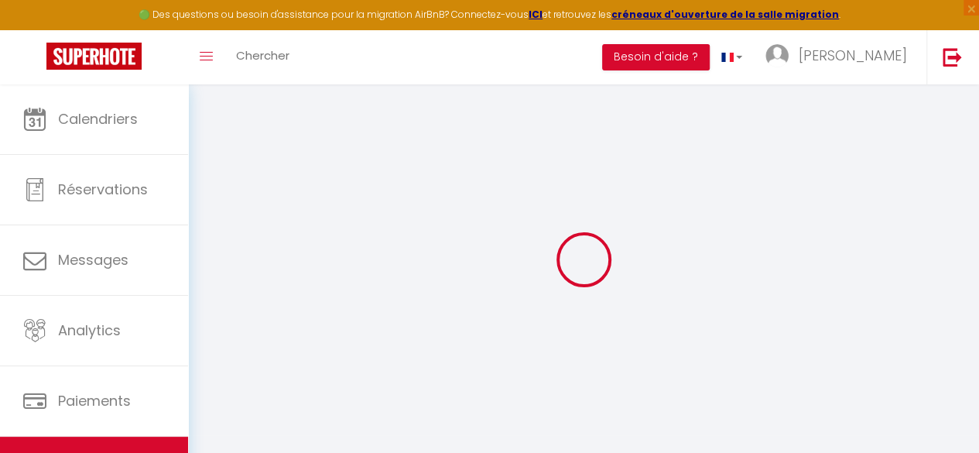
select select
checkbox input "false"
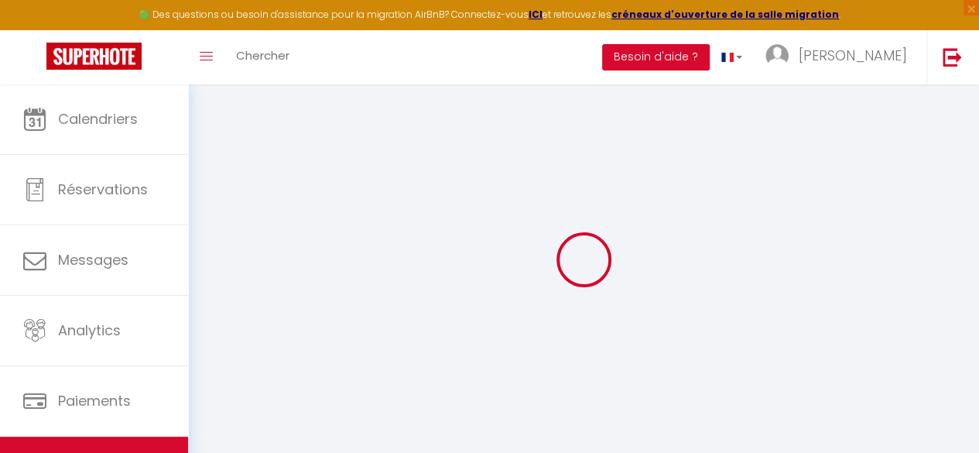
checkbox input "false"
select select
type input "L002 - T2 : Terrasse, parking gratuit, à 2 mns du port"
type input "[PERSON_NAME]"
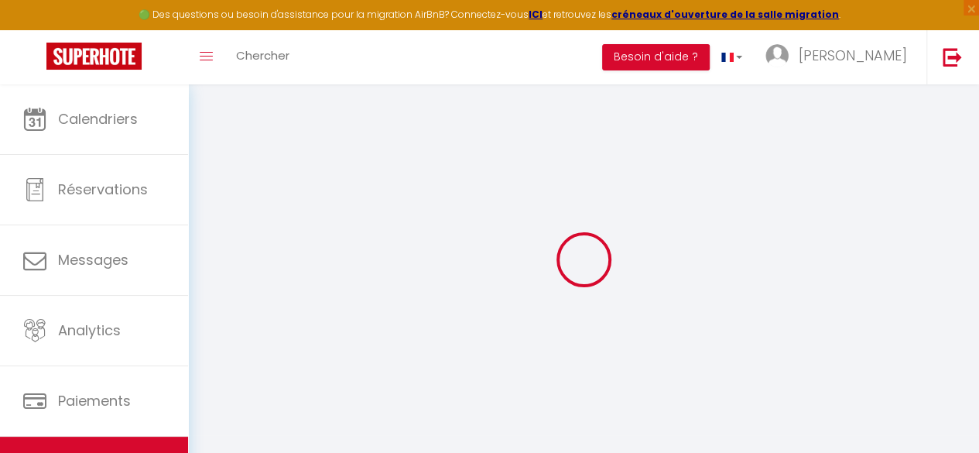
type input "[PERSON_NAME]"
type input "impasse de la gérome"
type input "13111"
type input "Coudoux"
type input "67"
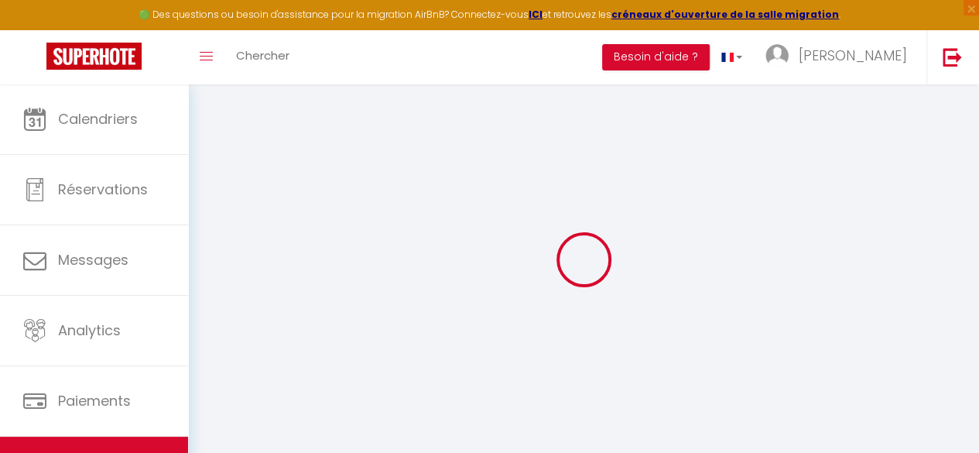
type input "50"
select select
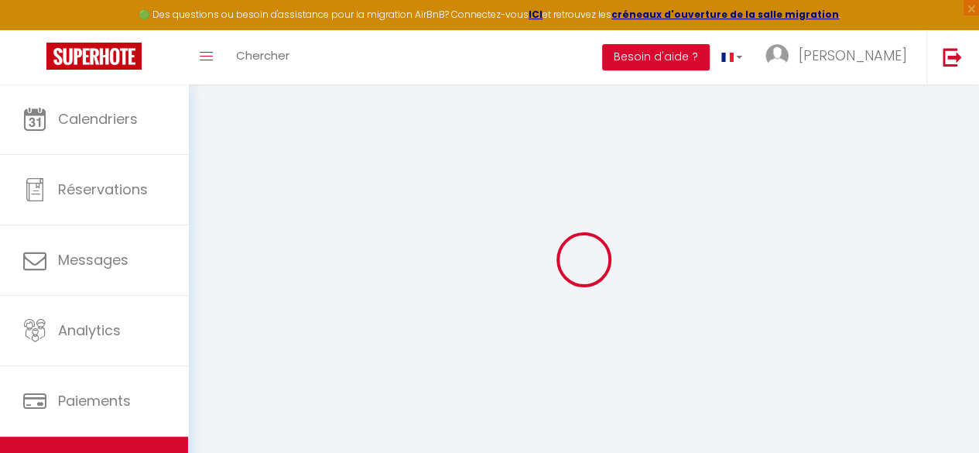
select select
type input "[STREET_ADDRESS][GEOGRAPHIC_DATA]"
type input "13600"
type input "La Ciotat"
type input "[EMAIL_ADDRESS][DOMAIN_NAME]"
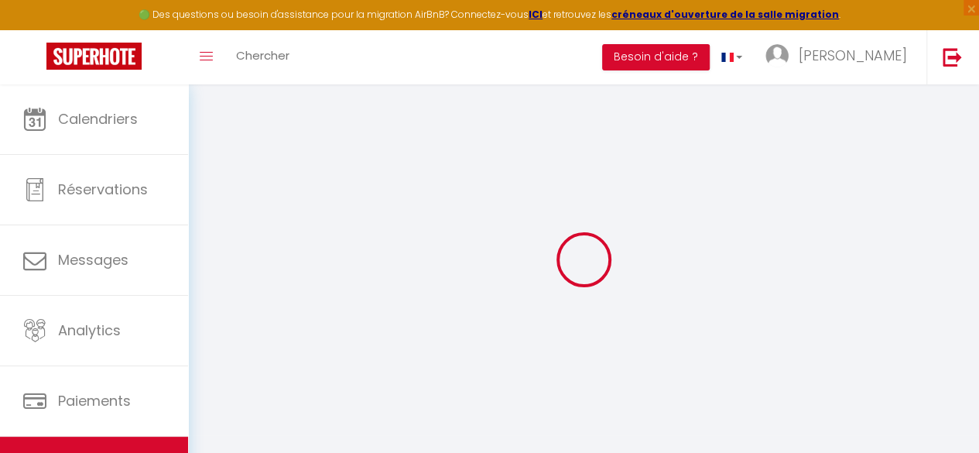
select select
checkbox input "false"
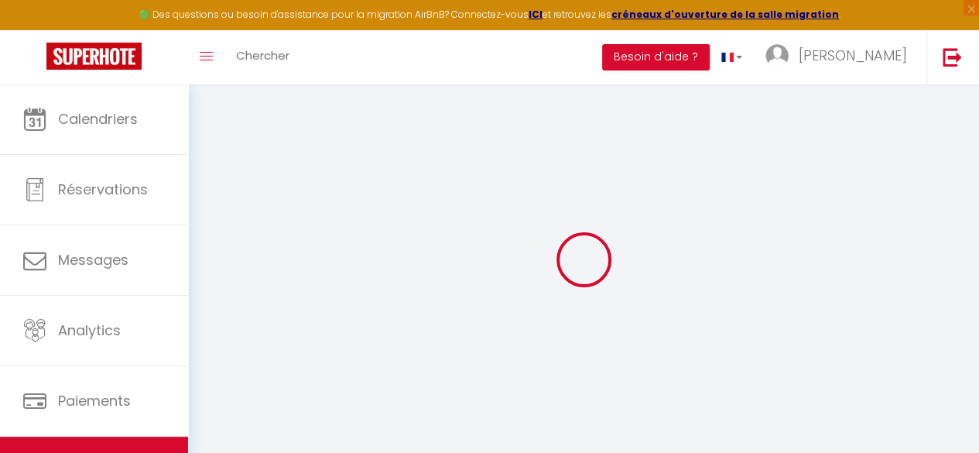
type input "23"
type input "50"
type input "0"
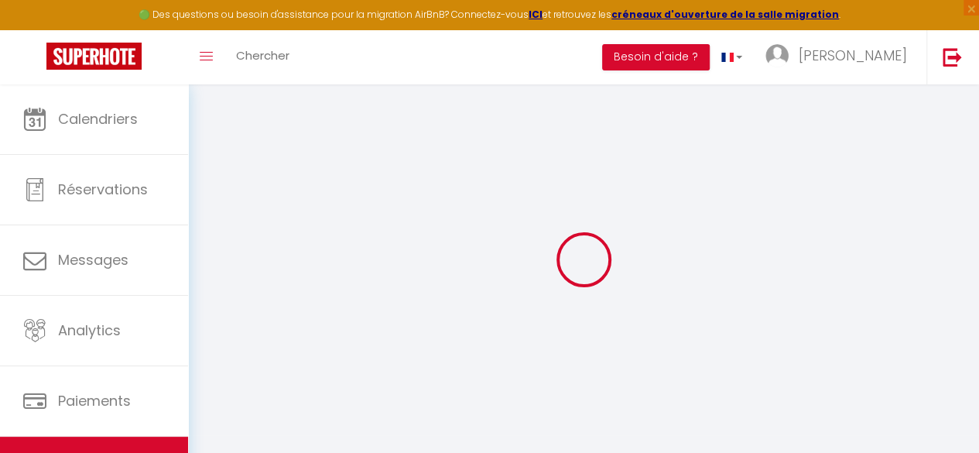
select select
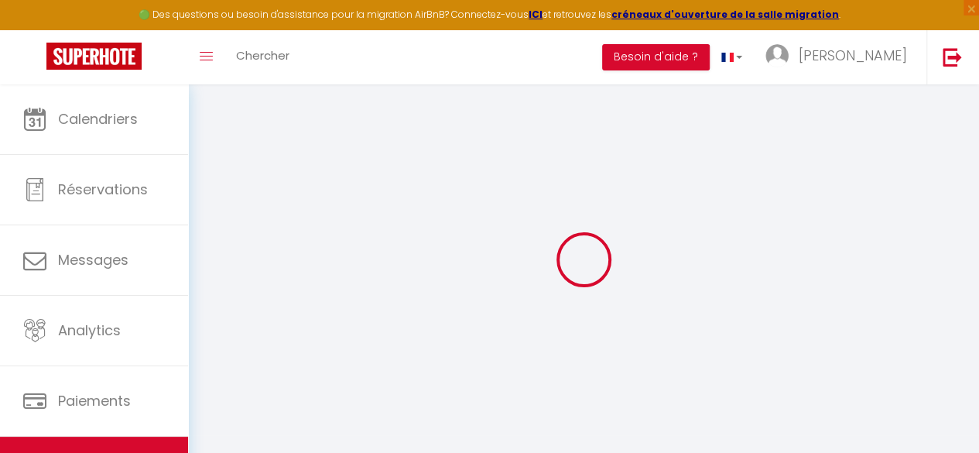
select select
checkbox input "false"
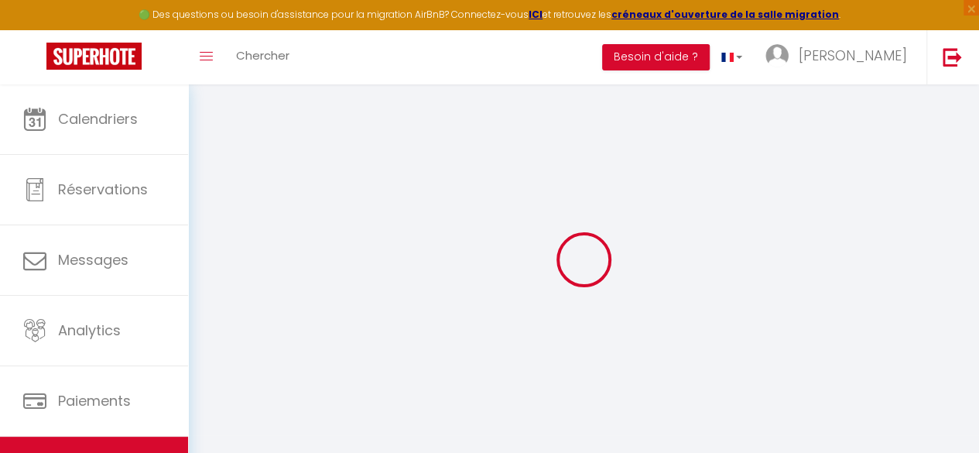
select select "48196"
select select
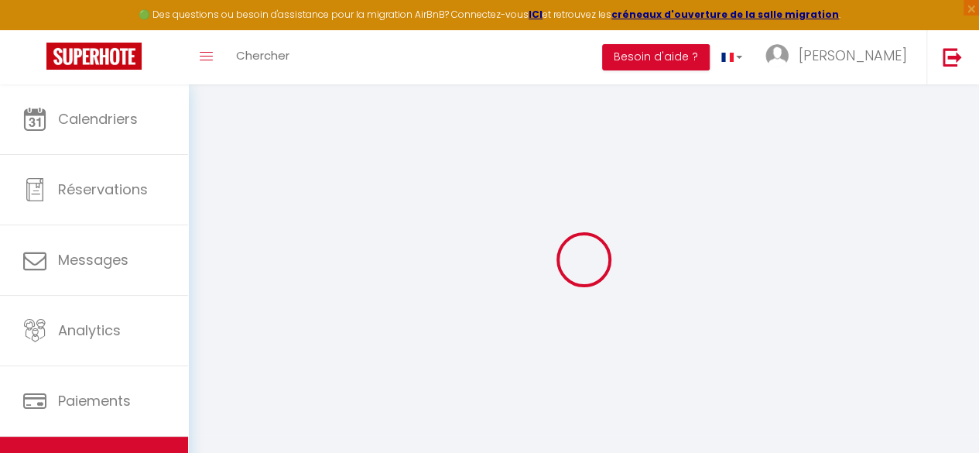
select select
checkbox input "false"
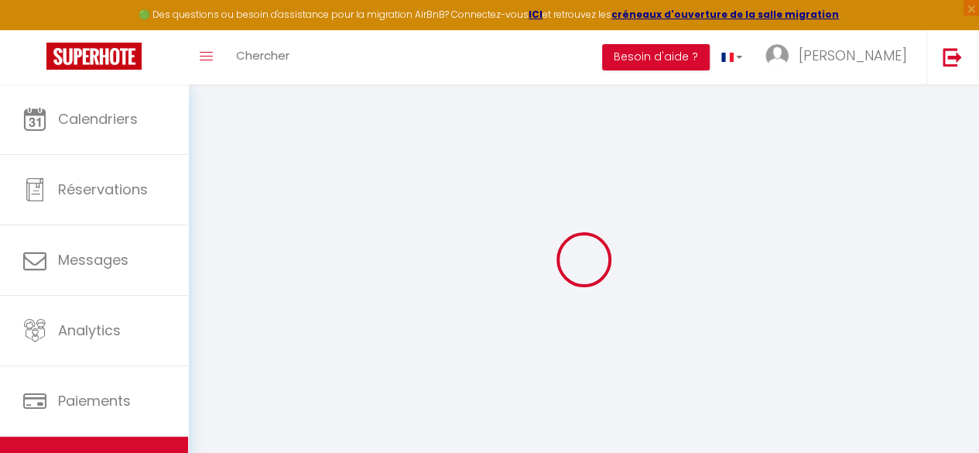
checkbox input "false"
select select
checkbox input "false"
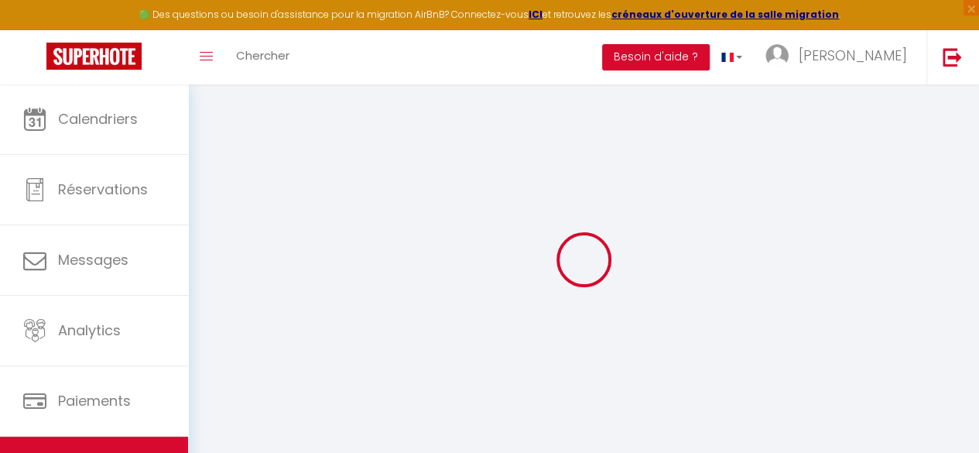
checkbox input "false"
select select "16:00"
select select
select select "10:00"
select select "15"
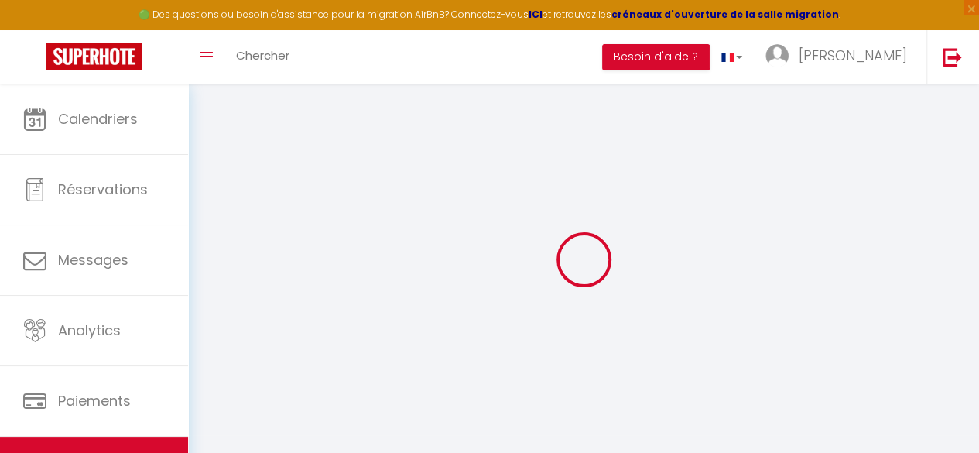
select select "120"
select select
checkbox input "false"
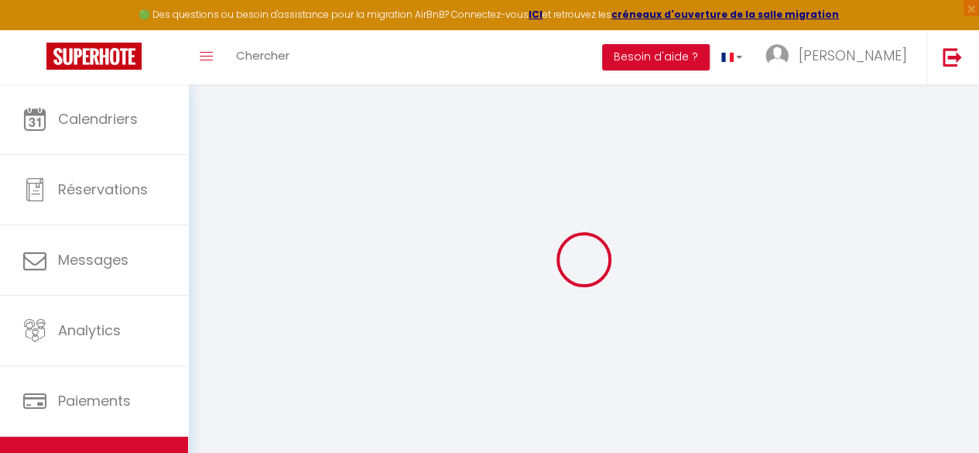
checkbox input "false"
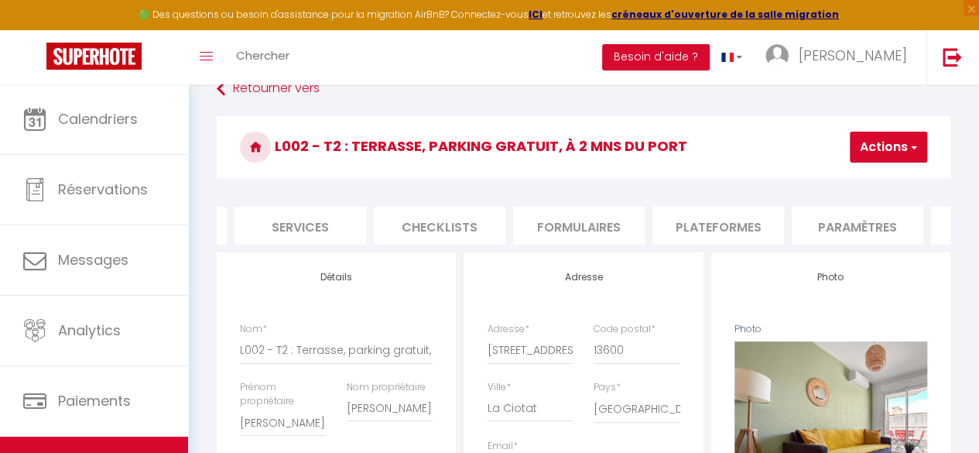
scroll to position [27, 0]
click at [704, 227] on li "Plateformes" at bounding box center [718, 226] width 132 height 38
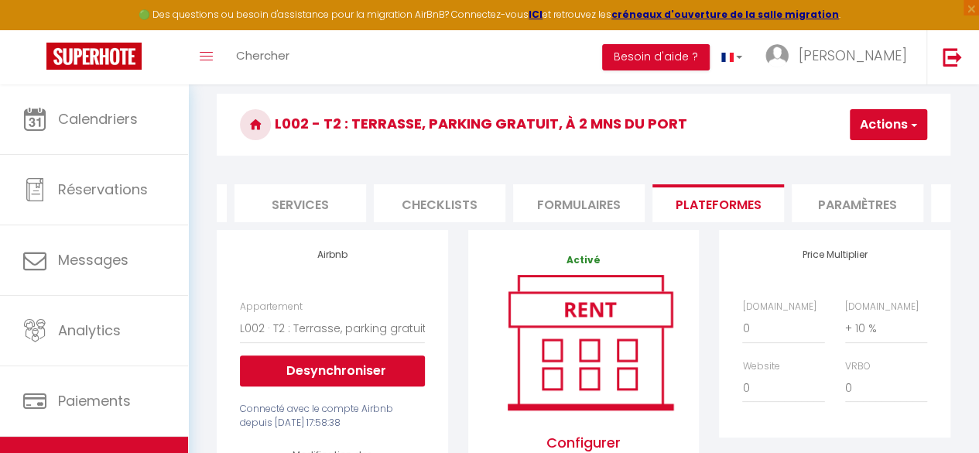
scroll to position [50, 0]
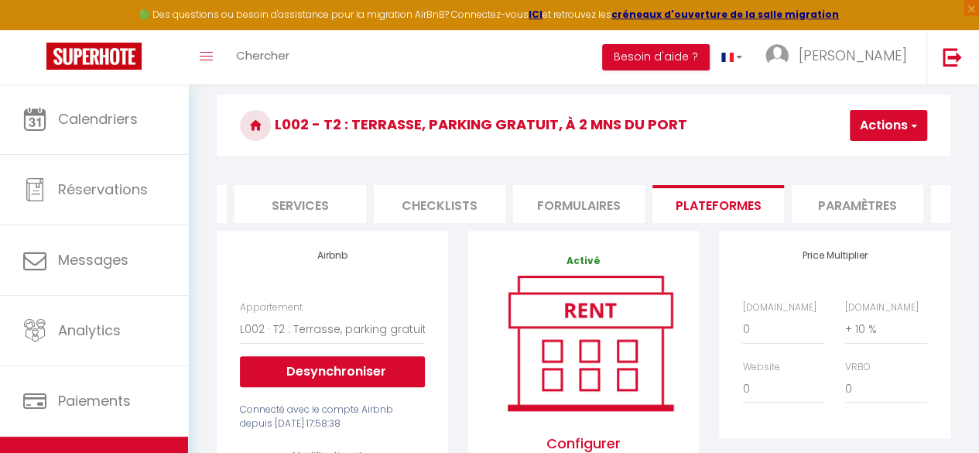
click at [830, 199] on li "Paramètres" at bounding box center [858, 204] width 132 height 38
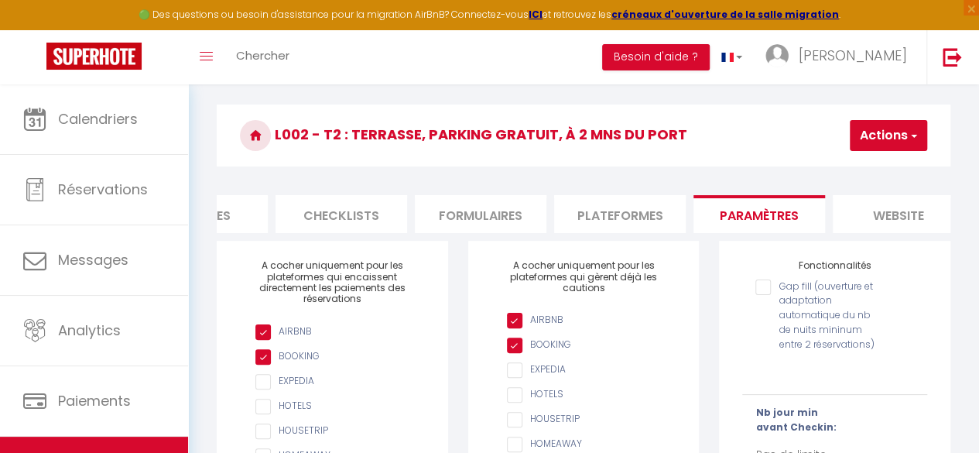
scroll to position [0, 659]
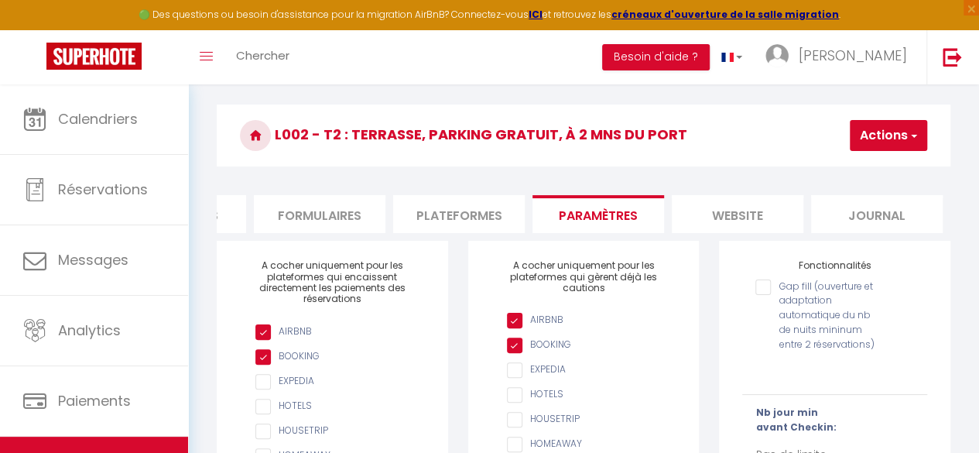
click at [732, 219] on li "website" at bounding box center [738, 214] width 132 height 38
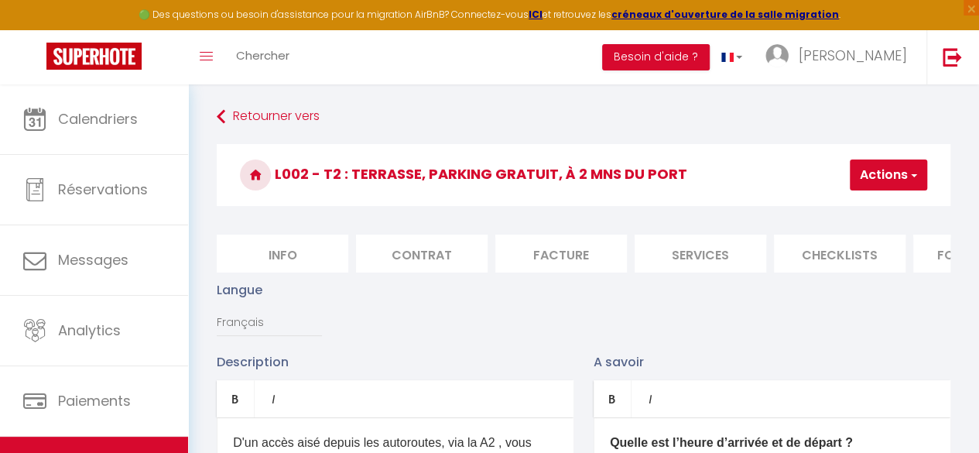
click at [419, 255] on li "Contrat" at bounding box center [422, 253] width 132 height 38
select select
checkbox input "false"
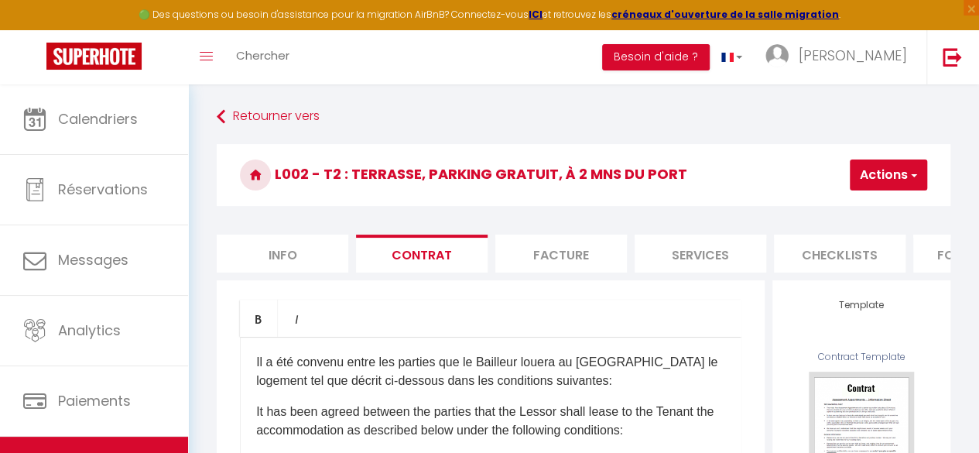
click at [296, 262] on li "Info" at bounding box center [283, 253] width 132 height 38
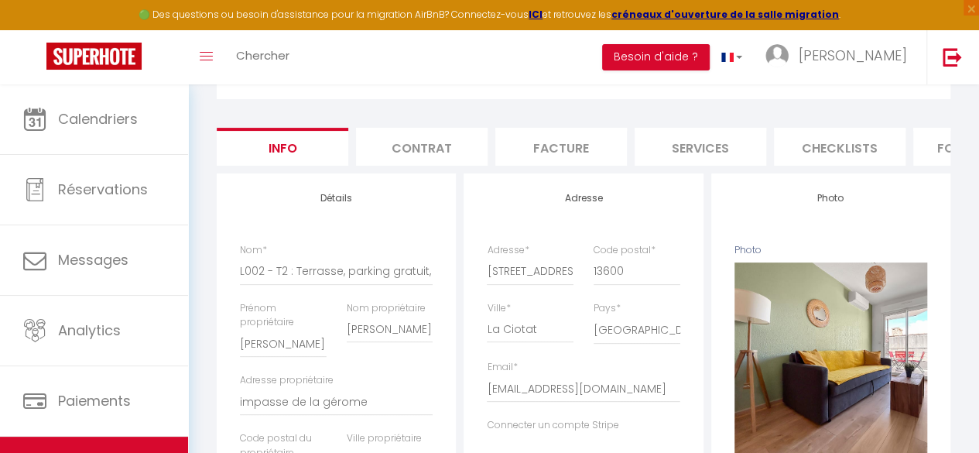
scroll to position [105, 0]
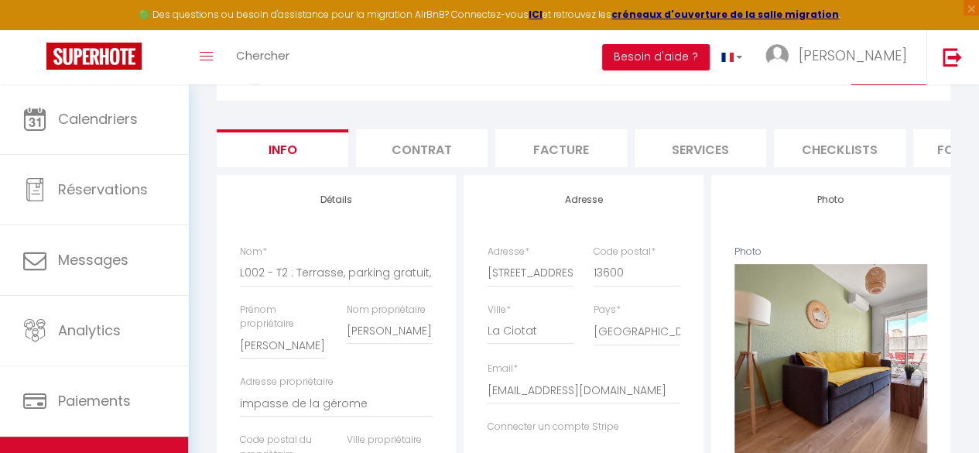
click at [699, 156] on li "Services" at bounding box center [701, 148] width 132 height 38
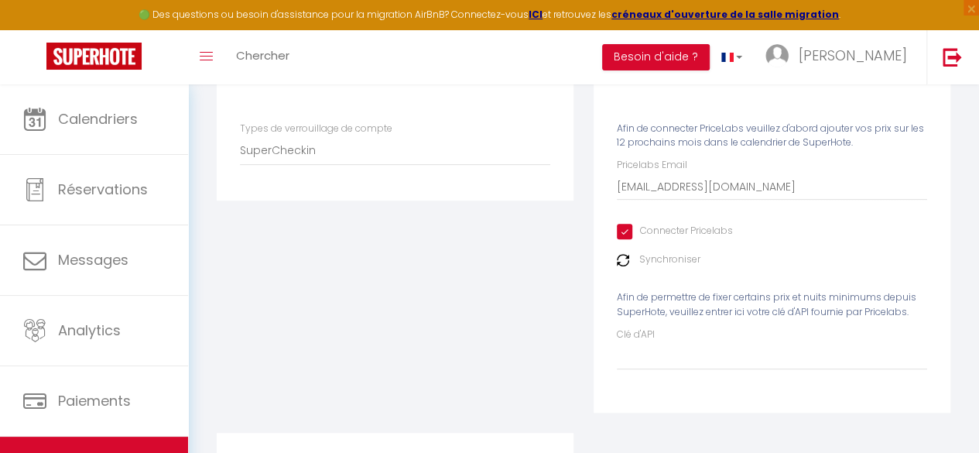
scroll to position [229, 0]
click at [655, 367] on input "Clé d'API" at bounding box center [772, 355] width 310 height 28
drag, startPoint x: 690, startPoint y: 52, endPoint x: 684, endPoint y: 64, distance: 13.8
click at [684, 64] on button "Besoin d'aide ?" at bounding box center [656, 57] width 108 height 26
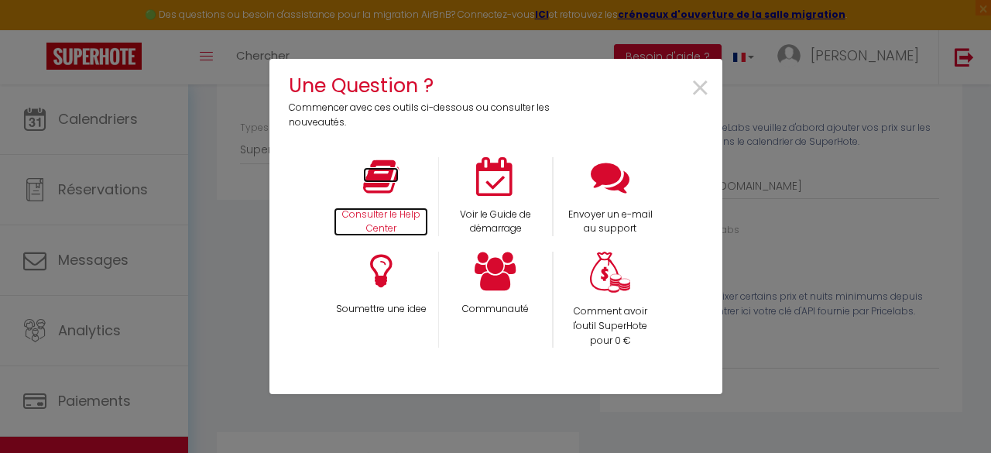
click at [392, 194] on icon at bounding box center [381, 176] width 36 height 39
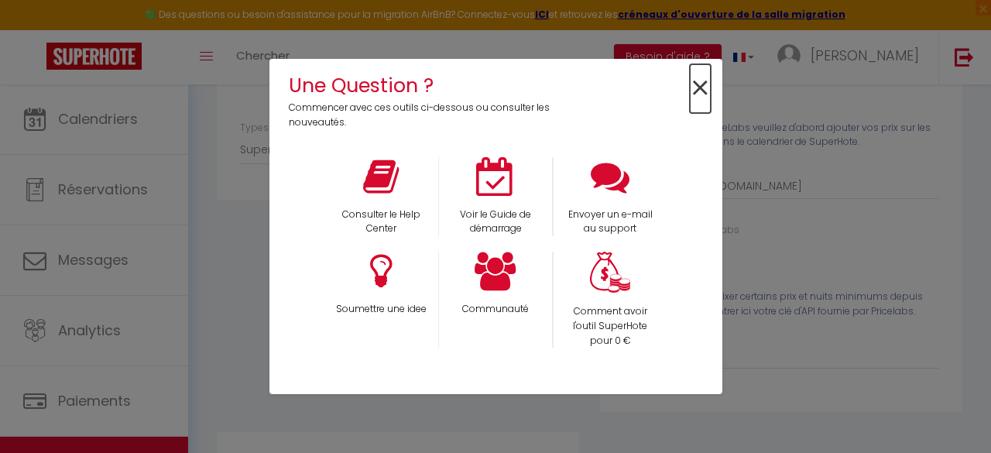
click at [703, 87] on span "×" at bounding box center [700, 88] width 21 height 49
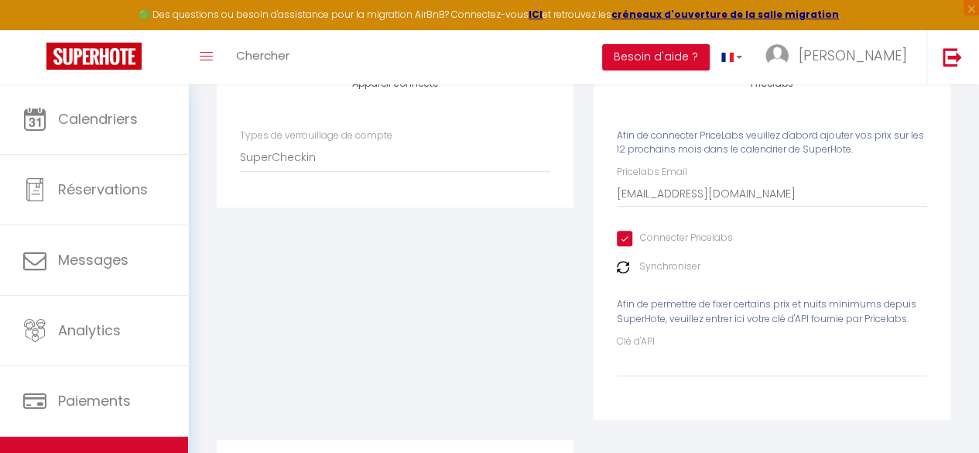
scroll to position [242, 0]
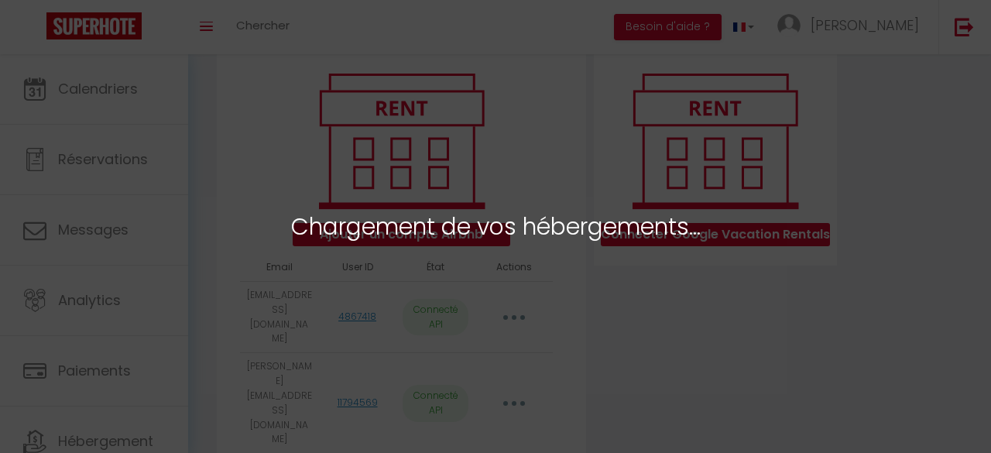
select select "74661"
select select "71142"
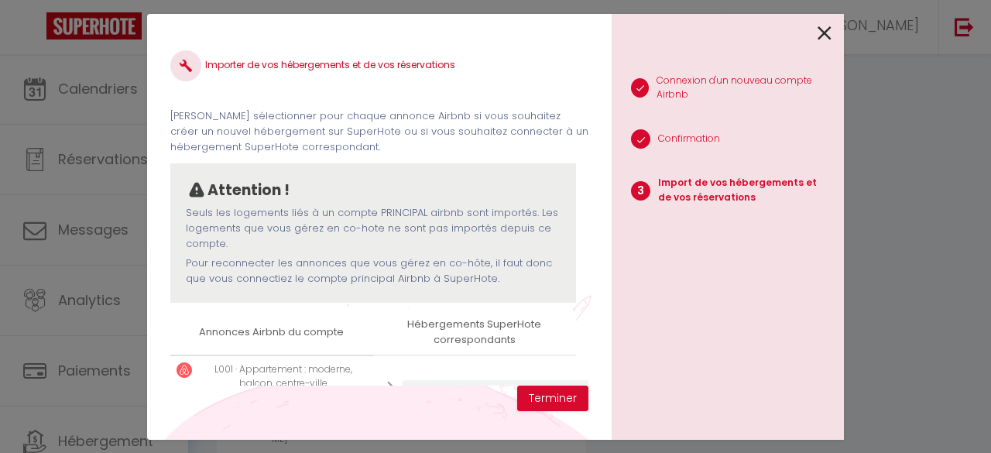
click at [421, 262] on p "Pour reconnecter les annonces que vous gérez en co-hôte, il faut donc que vous …" at bounding box center [373, 271] width 375 height 32
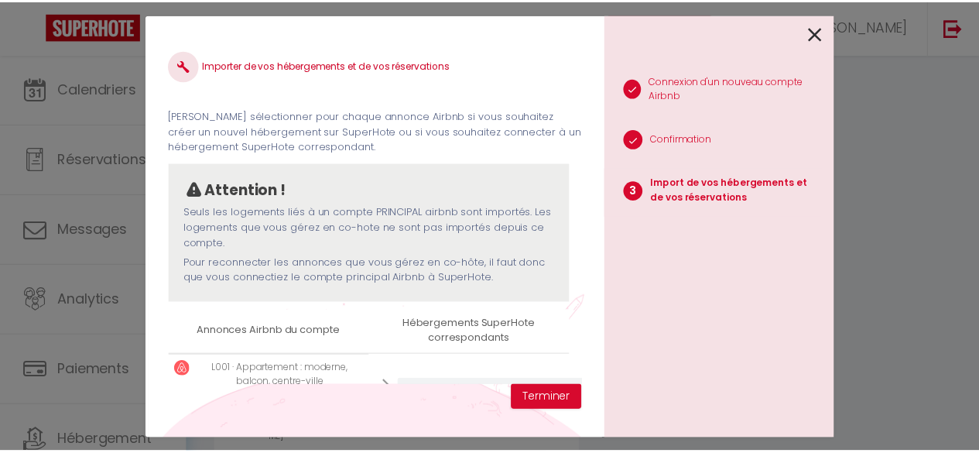
scroll to position [150, 0]
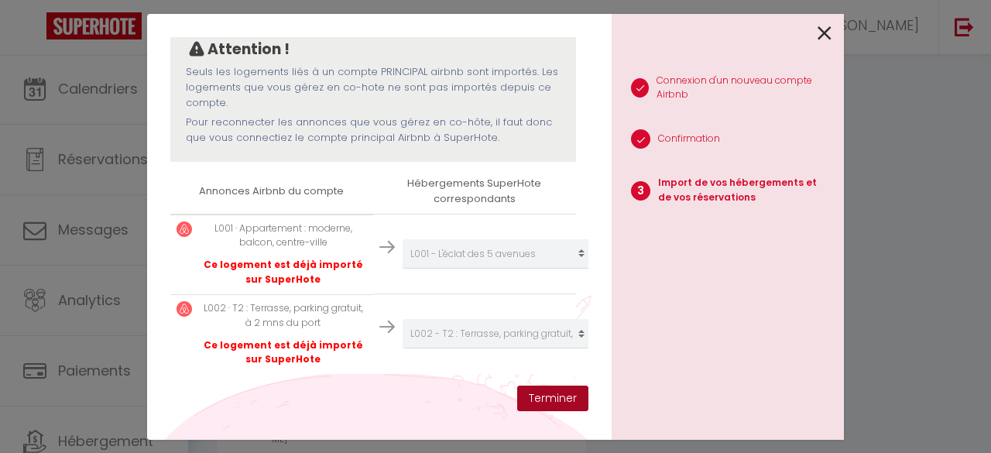
click at [548, 403] on button "Terminer" at bounding box center [552, 398] width 71 height 26
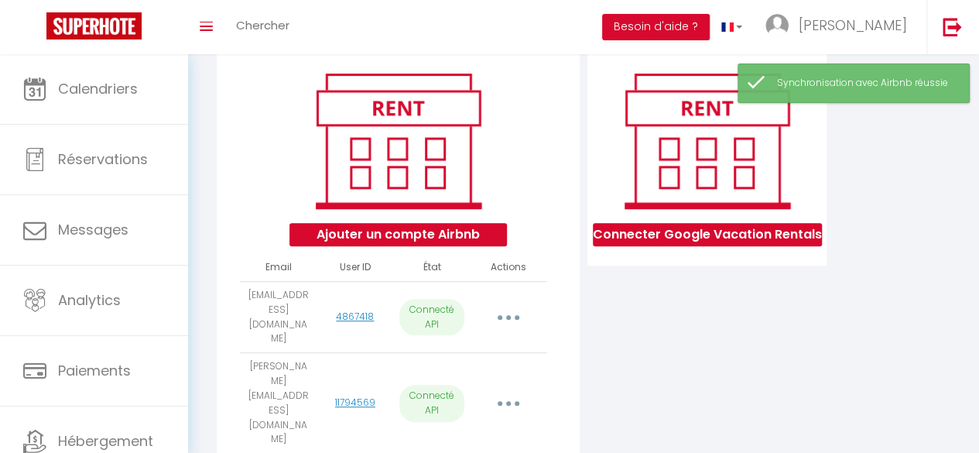
scroll to position [276, 0]
